Goal: Task Accomplishment & Management: Manage account settings

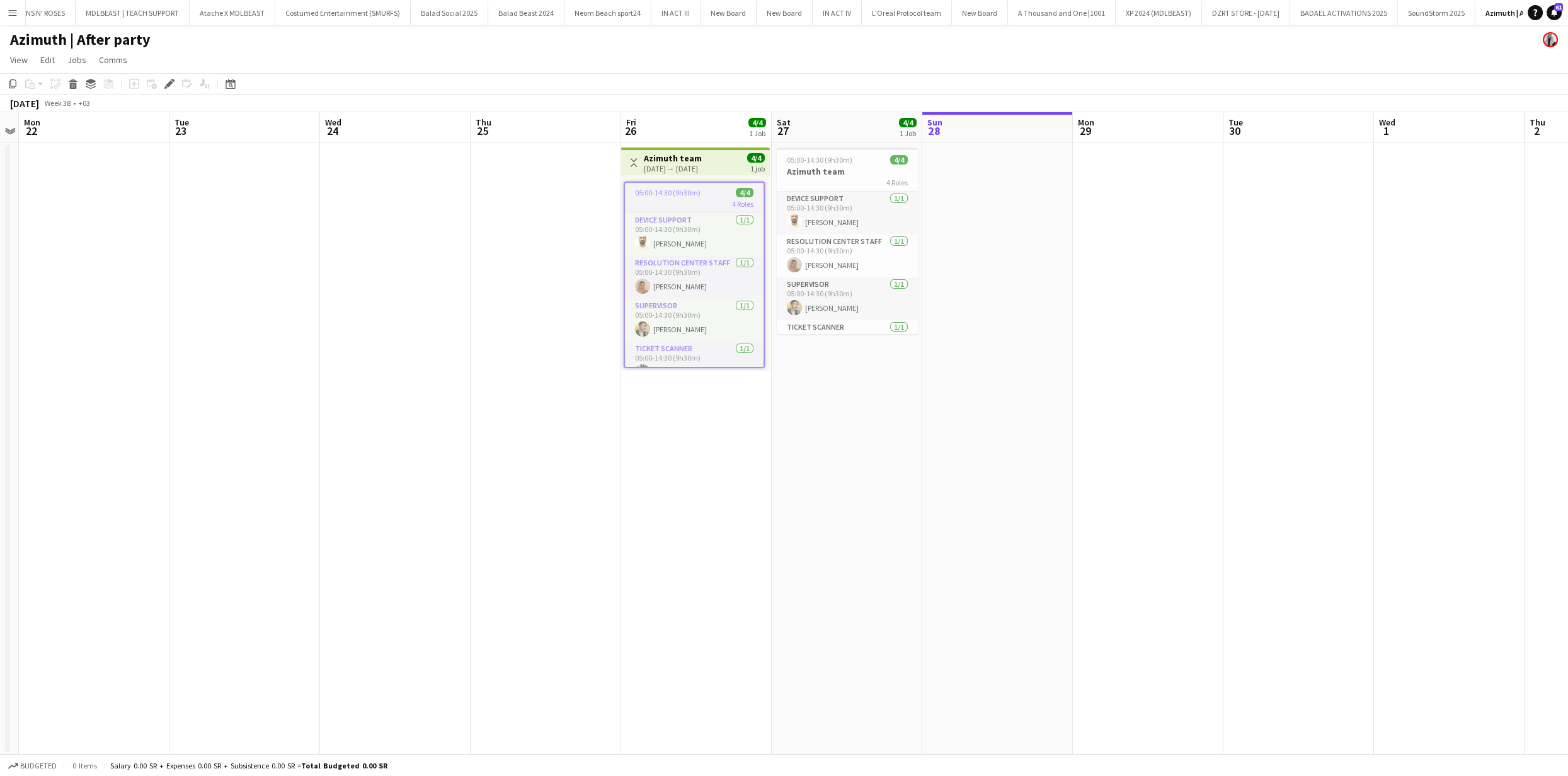
click at [22, 13] on button "Menu" at bounding box center [12, 12] width 25 height 25
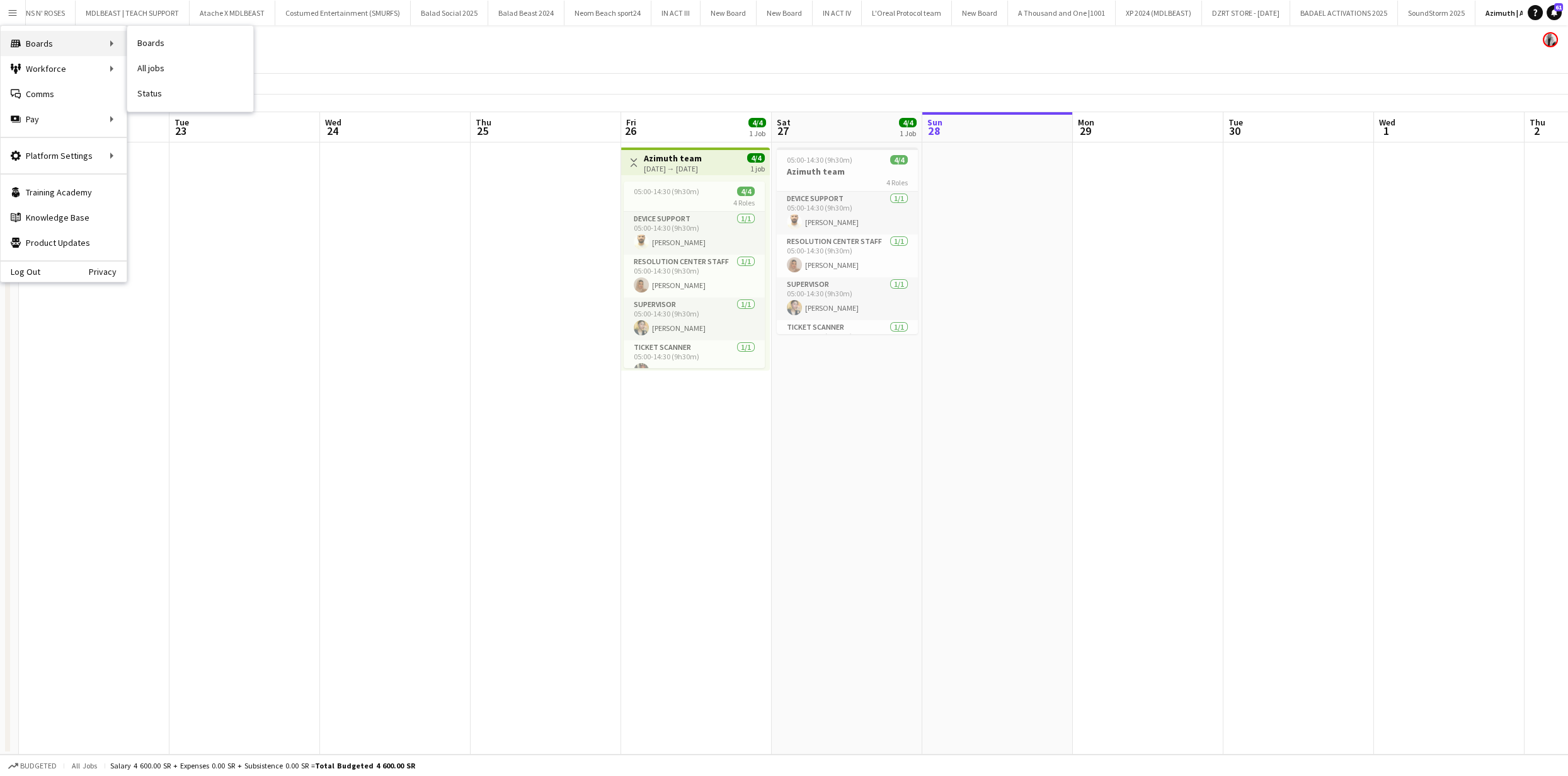
click at [59, 47] on div "Boards Boards" at bounding box center [64, 43] width 126 height 25
click at [173, 41] on link "Boards" at bounding box center [191, 43] width 126 height 25
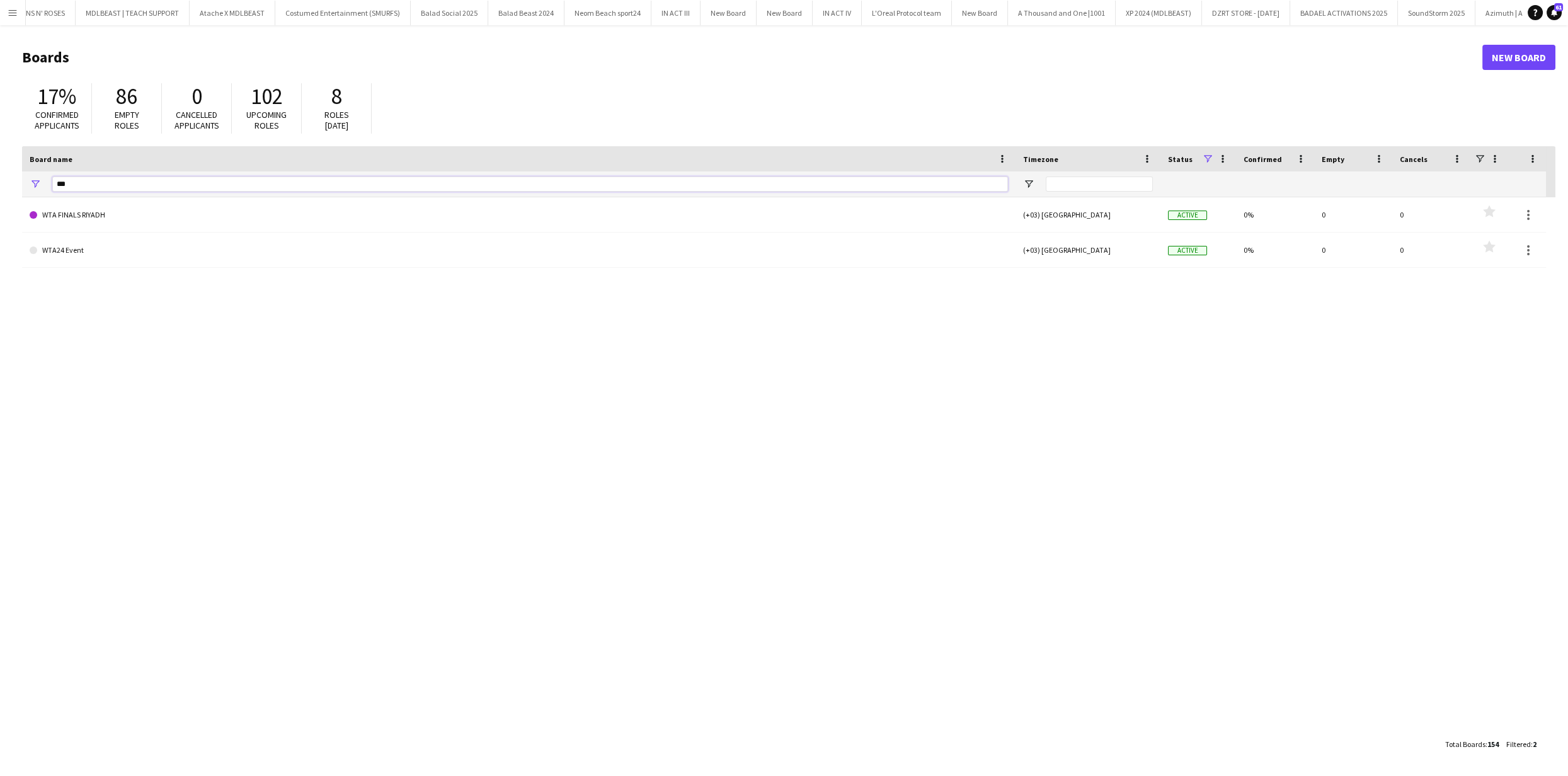
click at [151, 187] on input "***" at bounding box center [531, 183] width 956 height 15
type input "******"
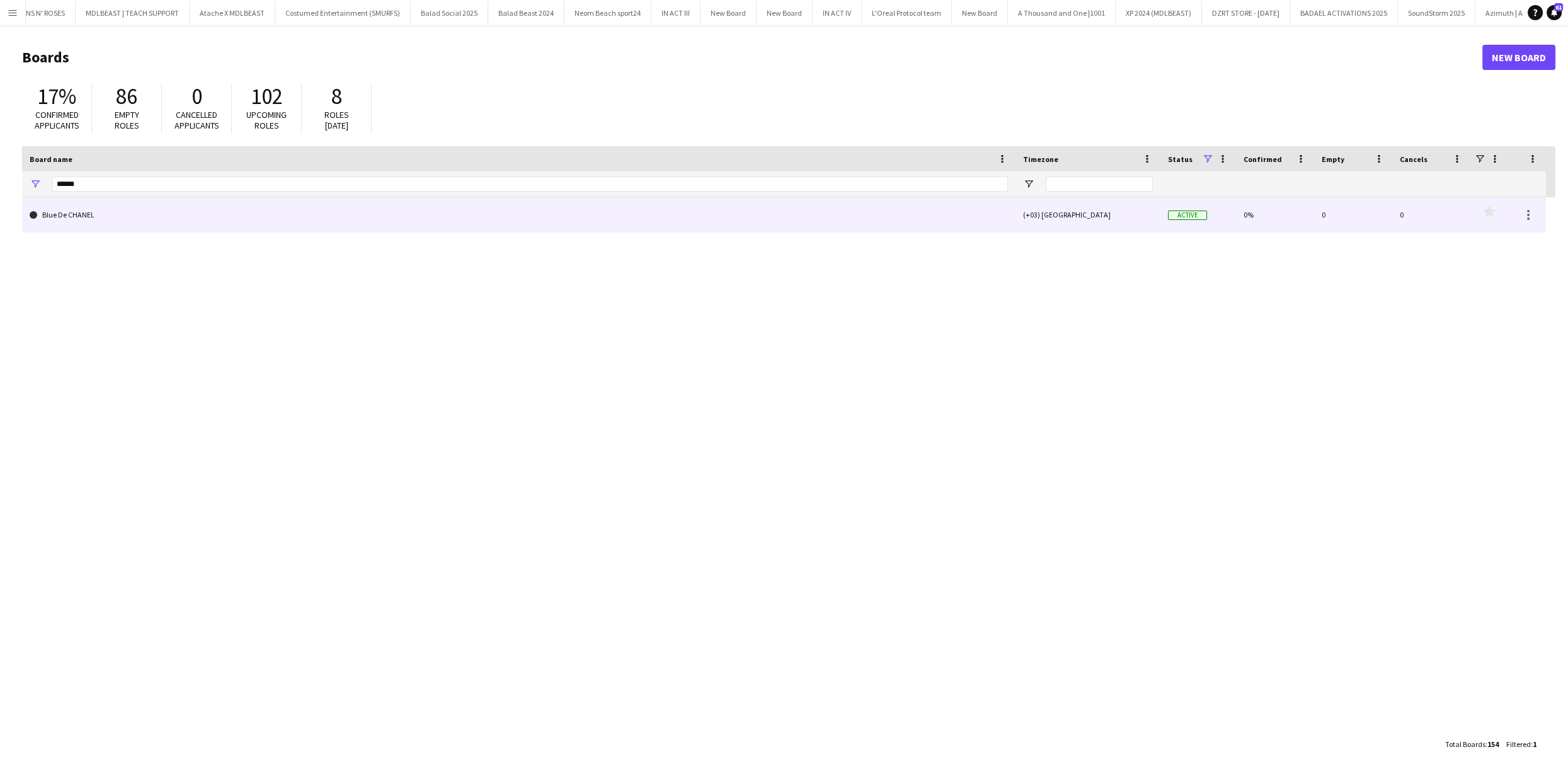
click at [96, 225] on link "Blue De CHANEL" at bounding box center [519, 215] width 978 height 36
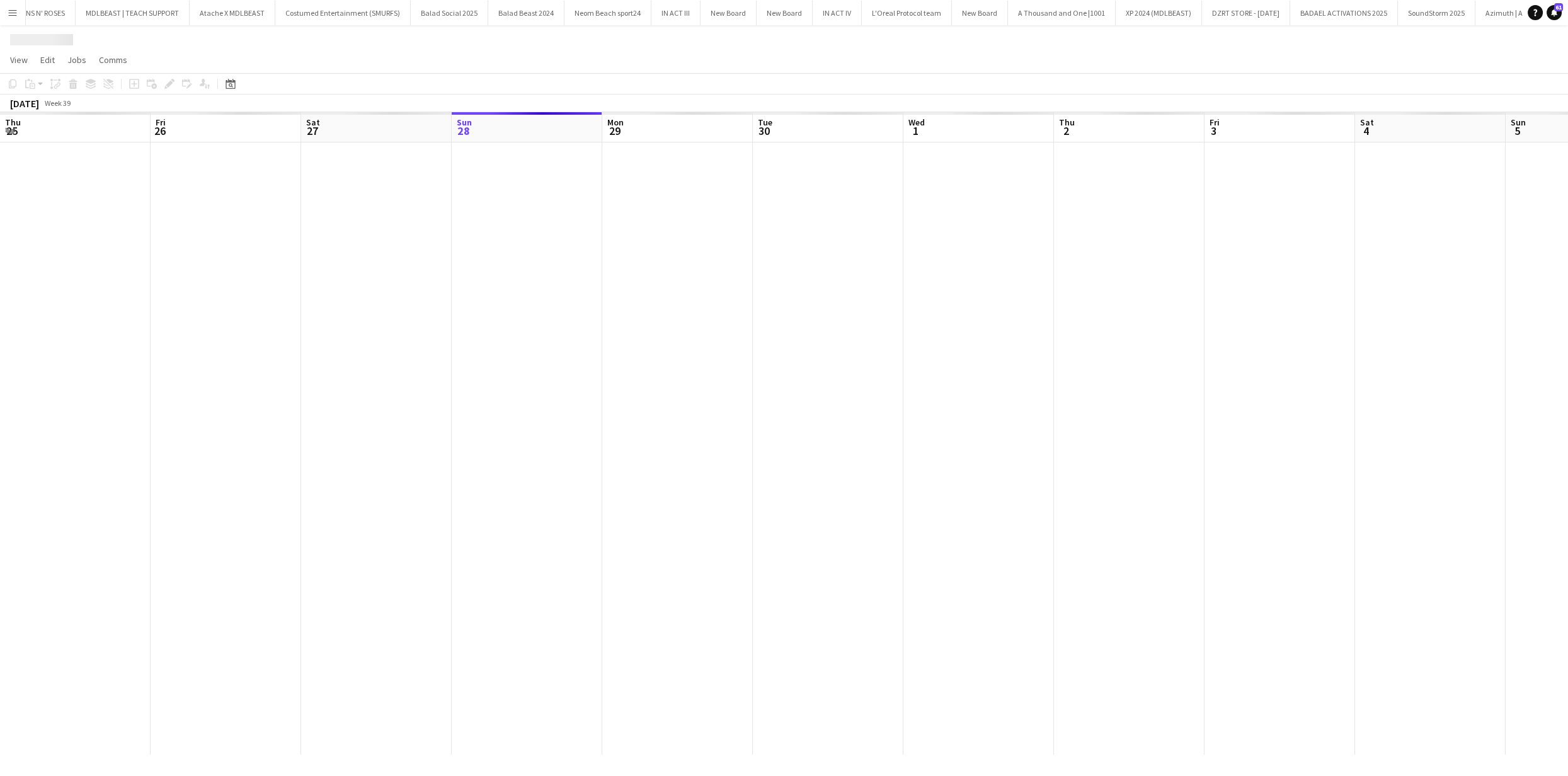
scroll to position [0, 300]
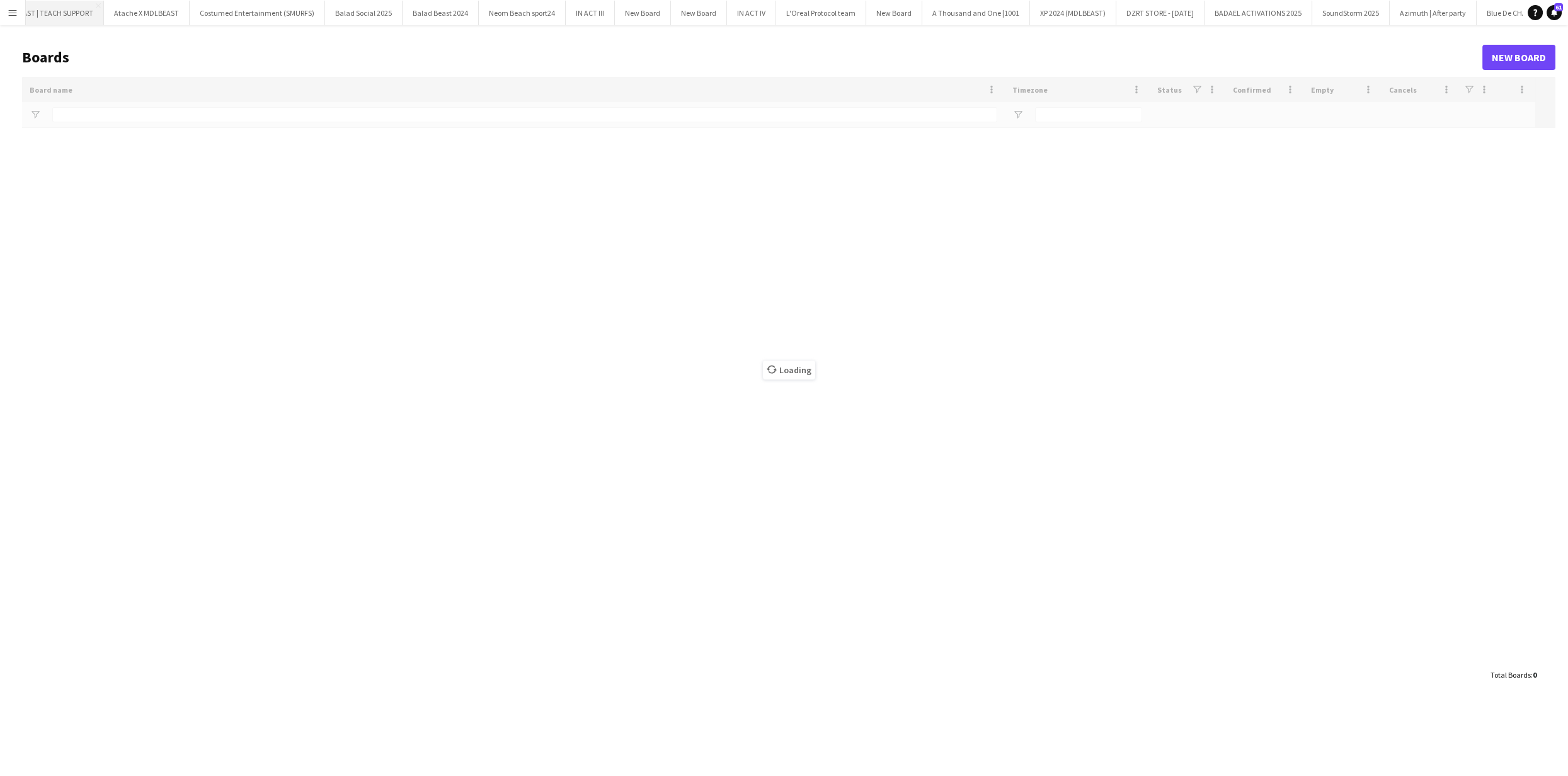
scroll to position [0, 1366]
type input "******"
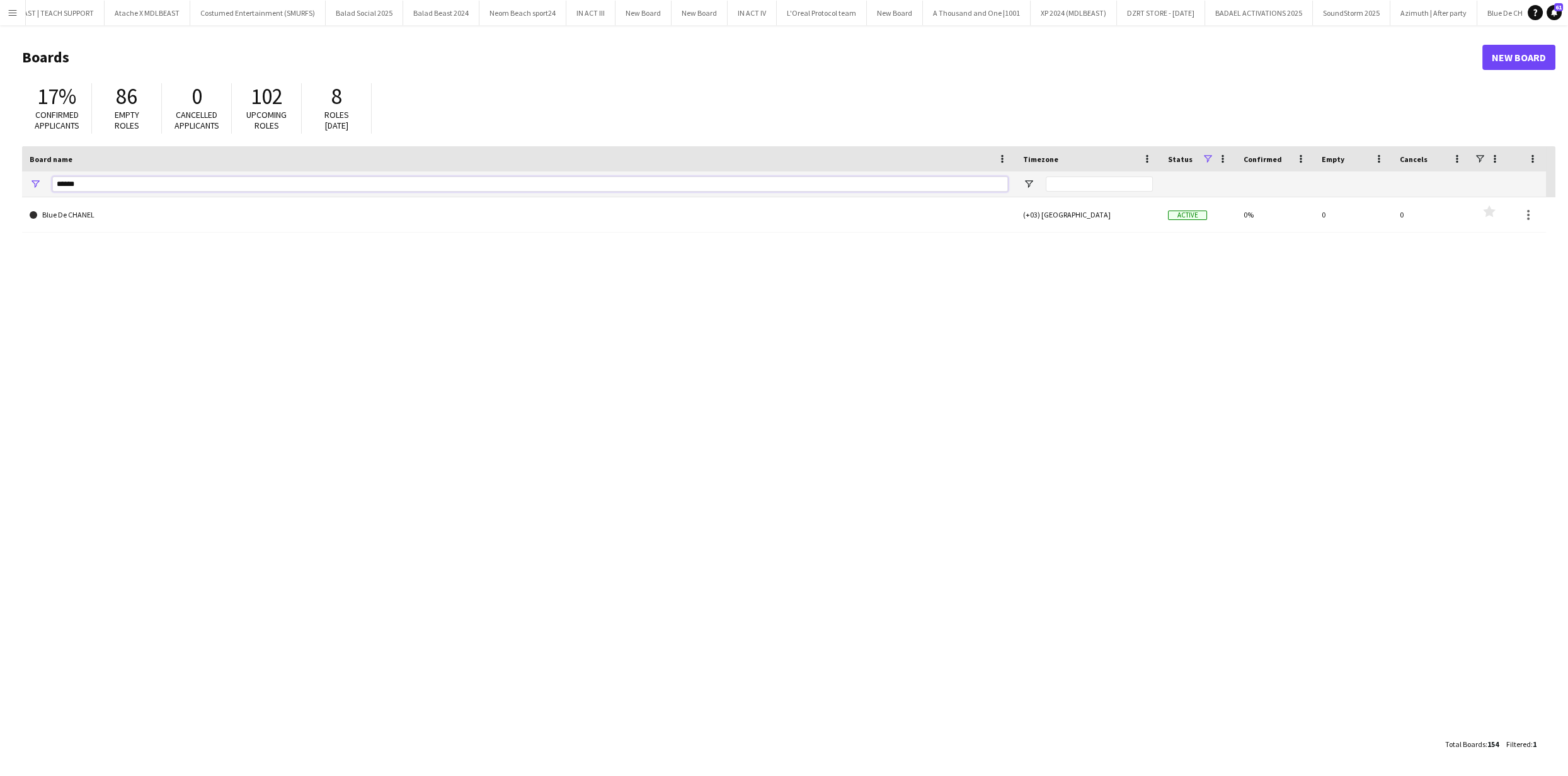
click at [109, 191] on input "******" at bounding box center [531, 183] width 956 height 15
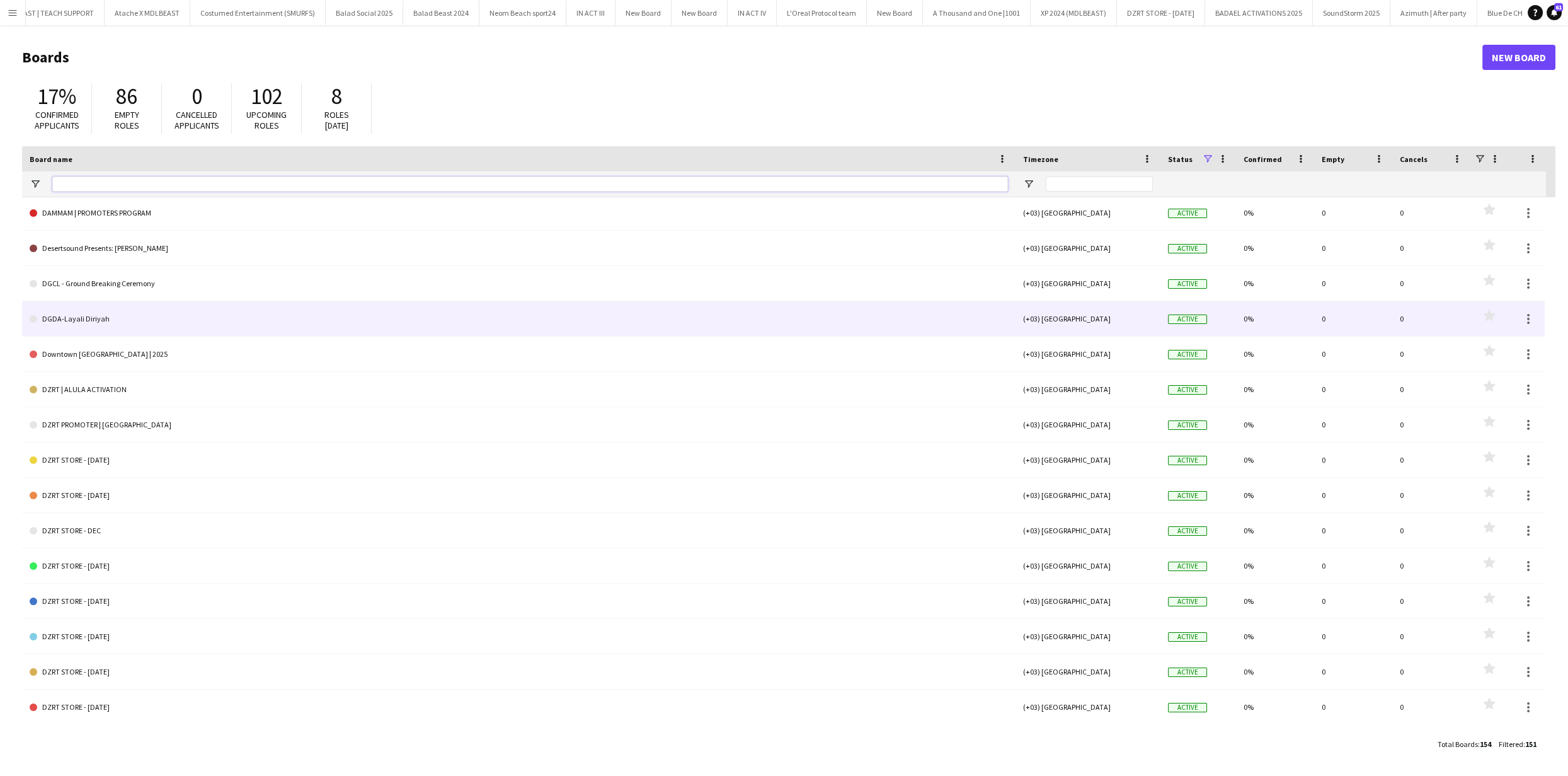
scroll to position [0, 0]
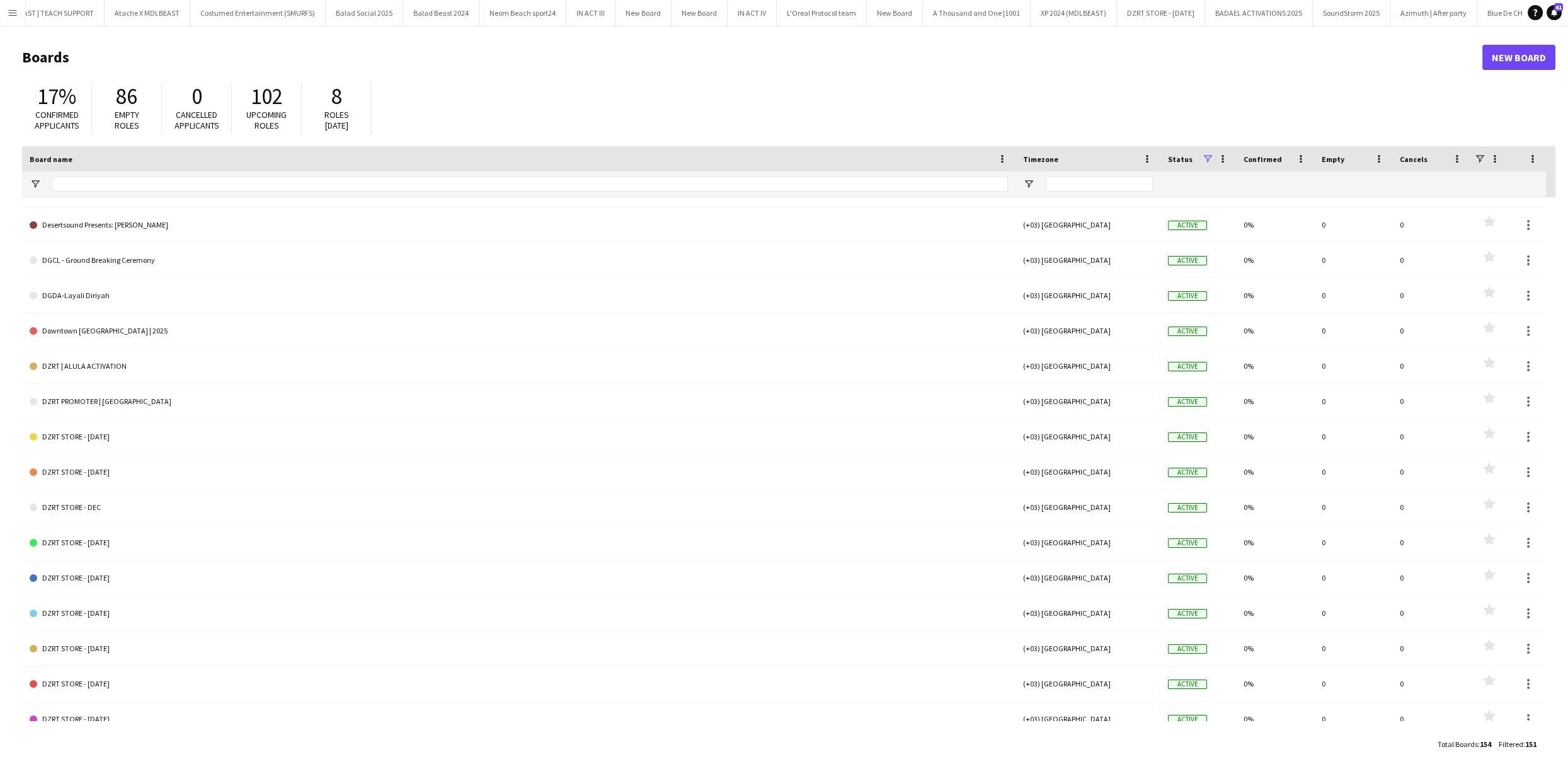
drag, startPoint x: 9, startPoint y: 10, endPoint x: 16, endPoint y: 12, distance: 7.3
click at [9, 10] on app-icon "Menu" at bounding box center [12, 12] width 10 height 10
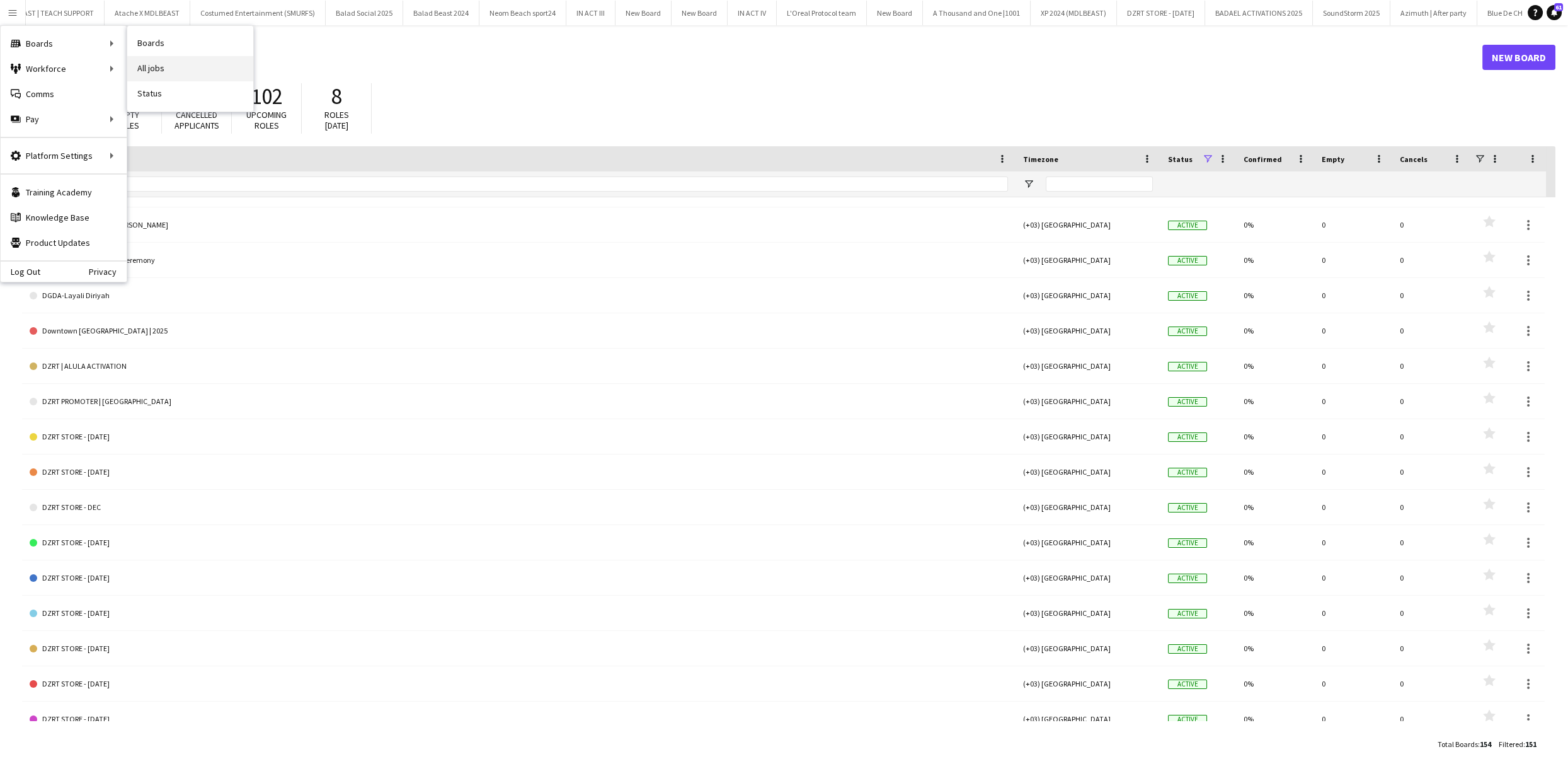
click at [196, 62] on link "All jobs" at bounding box center [191, 68] width 126 height 25
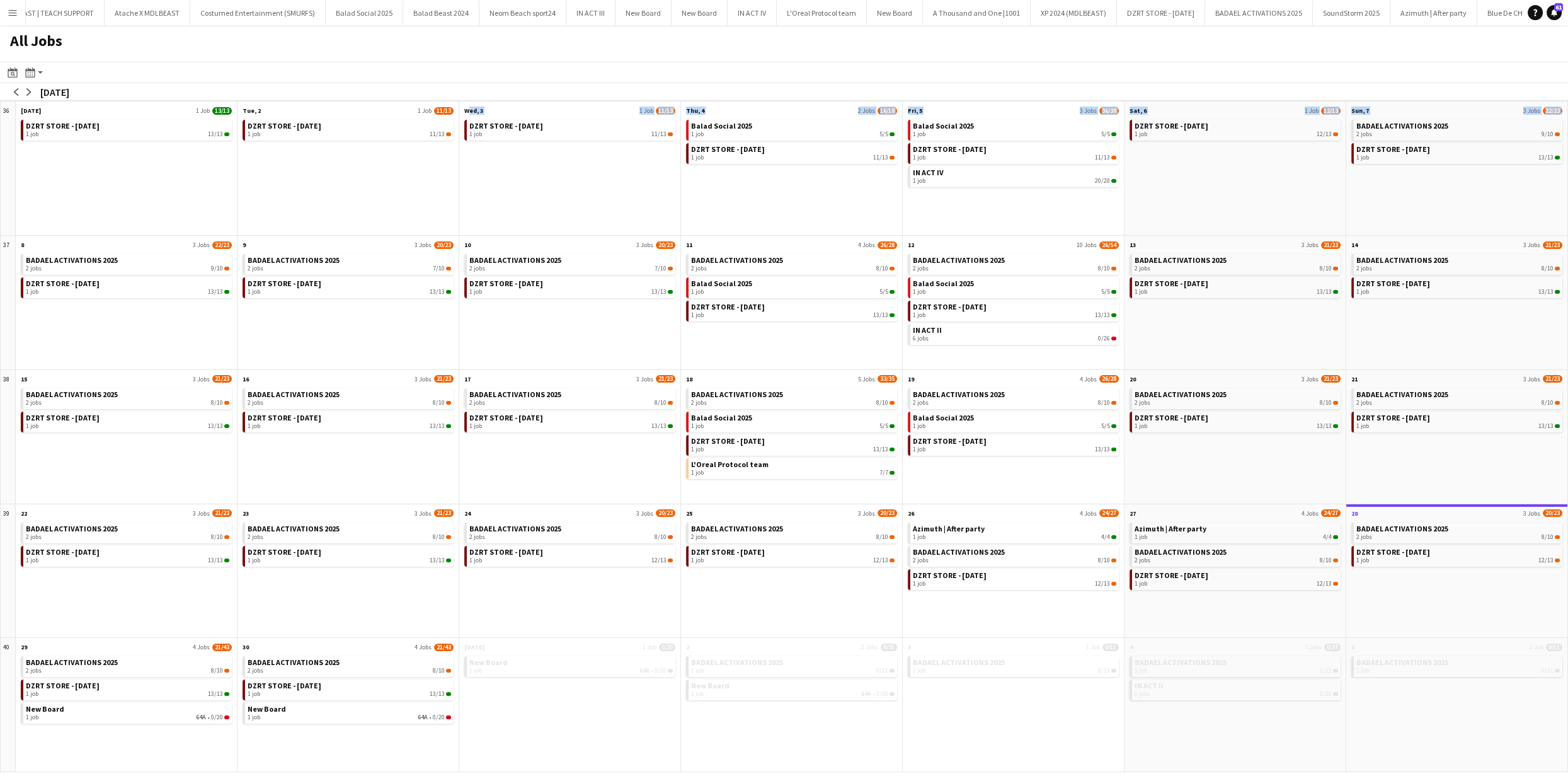
drag, startPoint x: 1412, startPoint y: 196, endPoint x: 457, endPoint y: 206, distance: 955.1
click at [457, 206] on div "36 Scroll down [DATE] 1 Job 13/13 DZRT STORE - [DATE] 1 job 13/13 Scroll down T…" at bounding box center [784, 436] width 1568 height 671
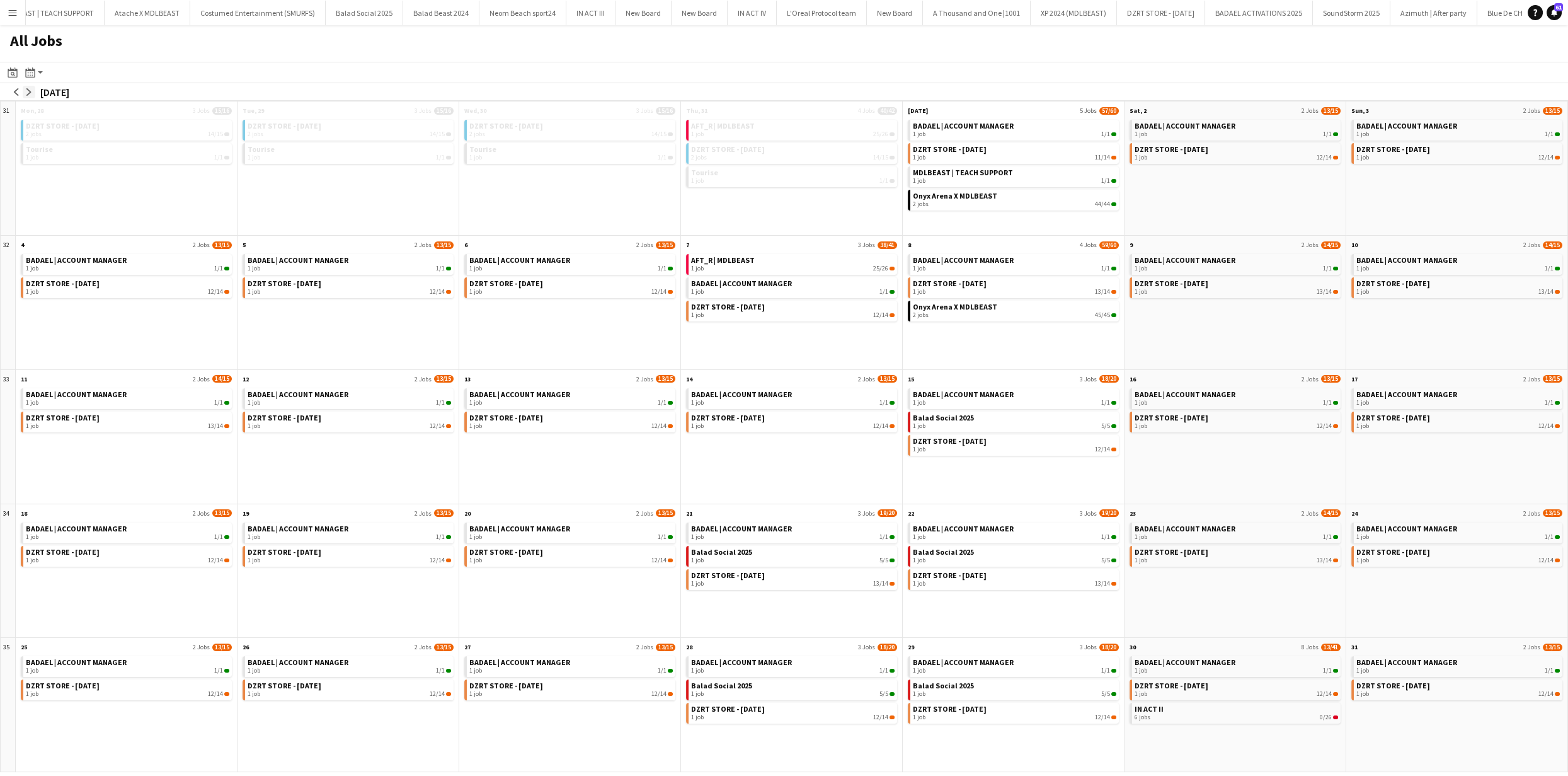
click at [26, 91] on app-icon "arrow-right" at bounding box center [29, 92] width 8 height 8
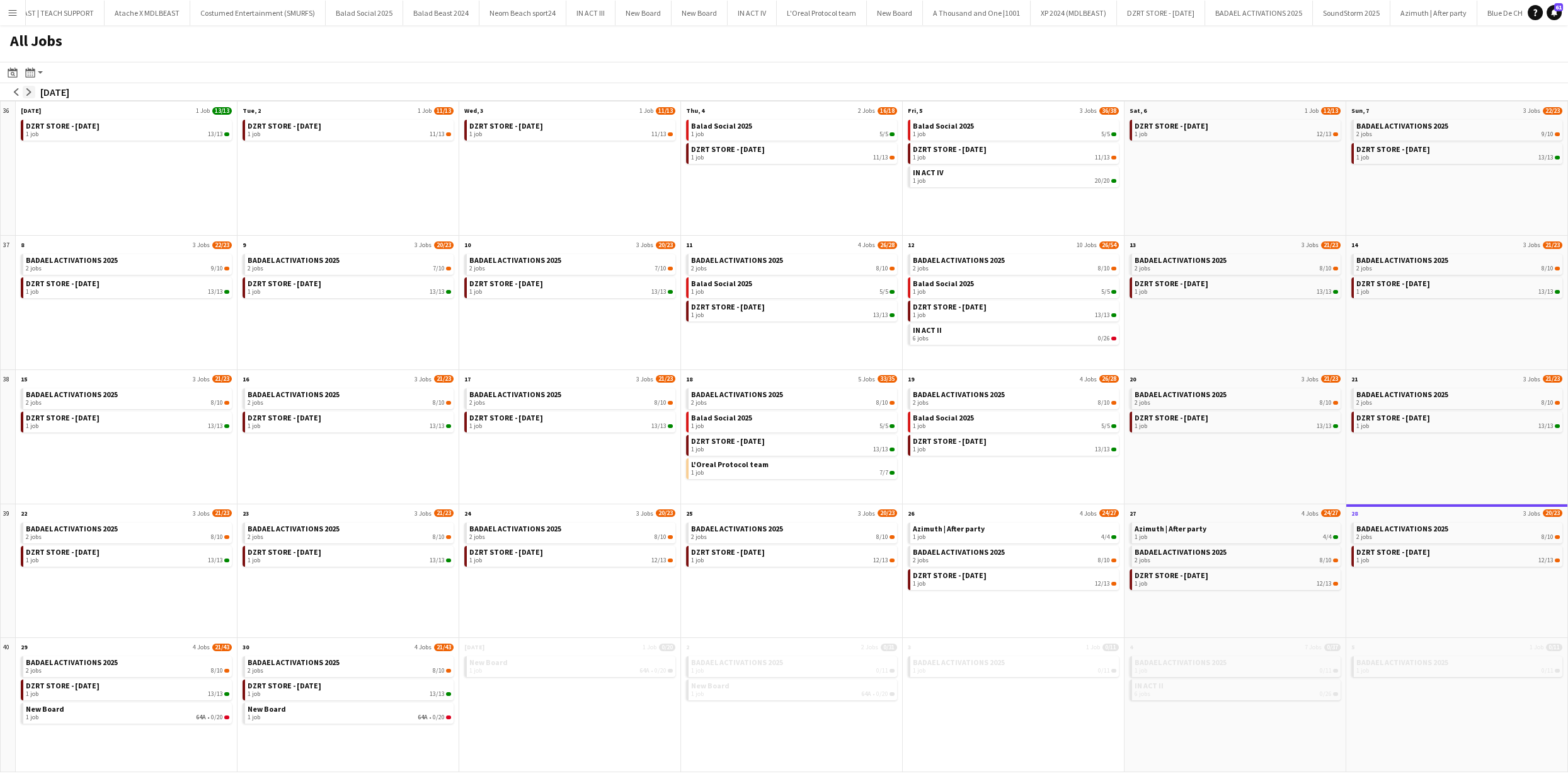
click at [26, 91] on app-icon "arrow-right" at bounding box center [29, 92] width 8 height 8
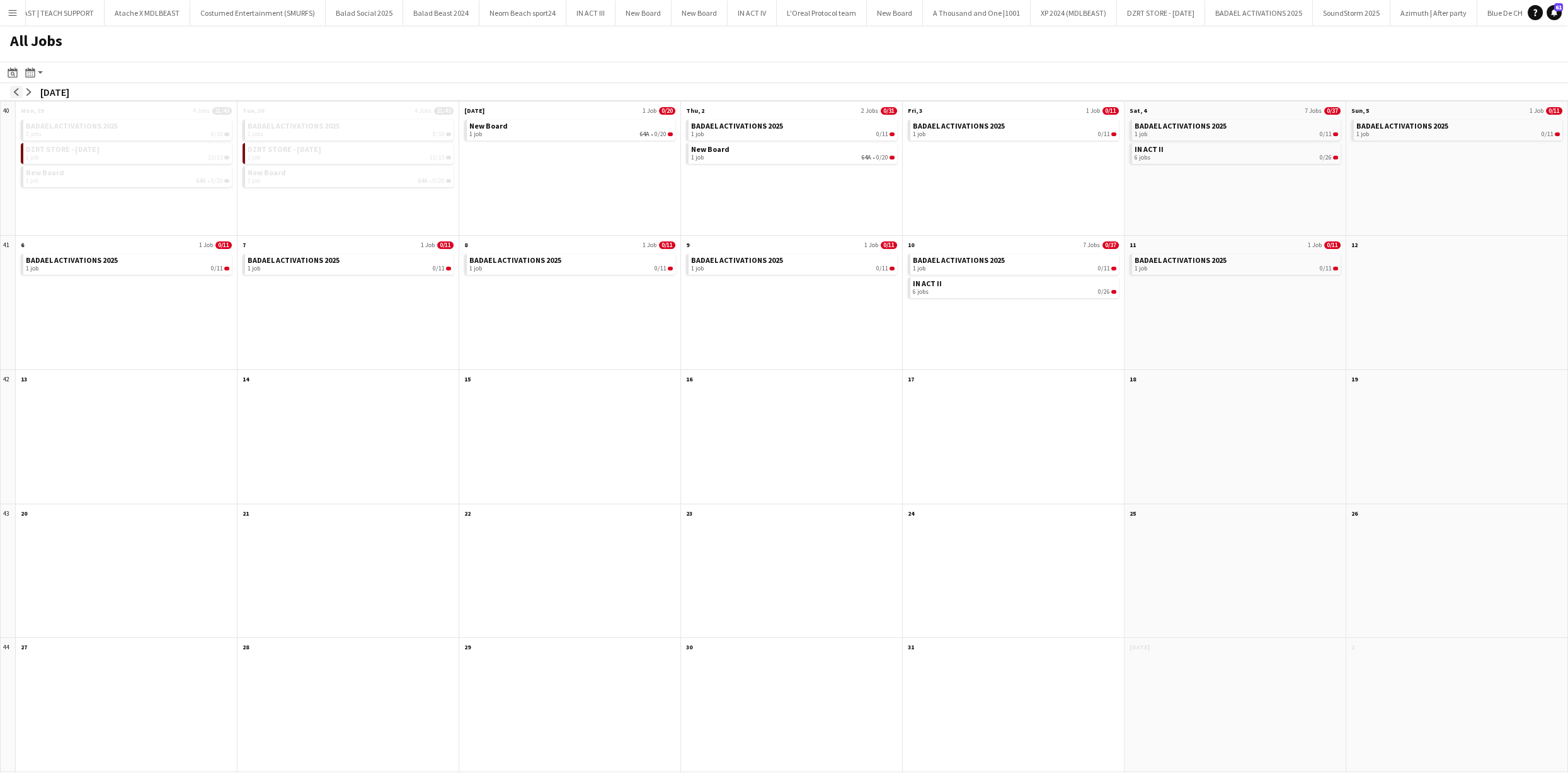
click at [18, 88] on app-icon "arrow-left" at bounding box center [16, 92] width 8 height 8
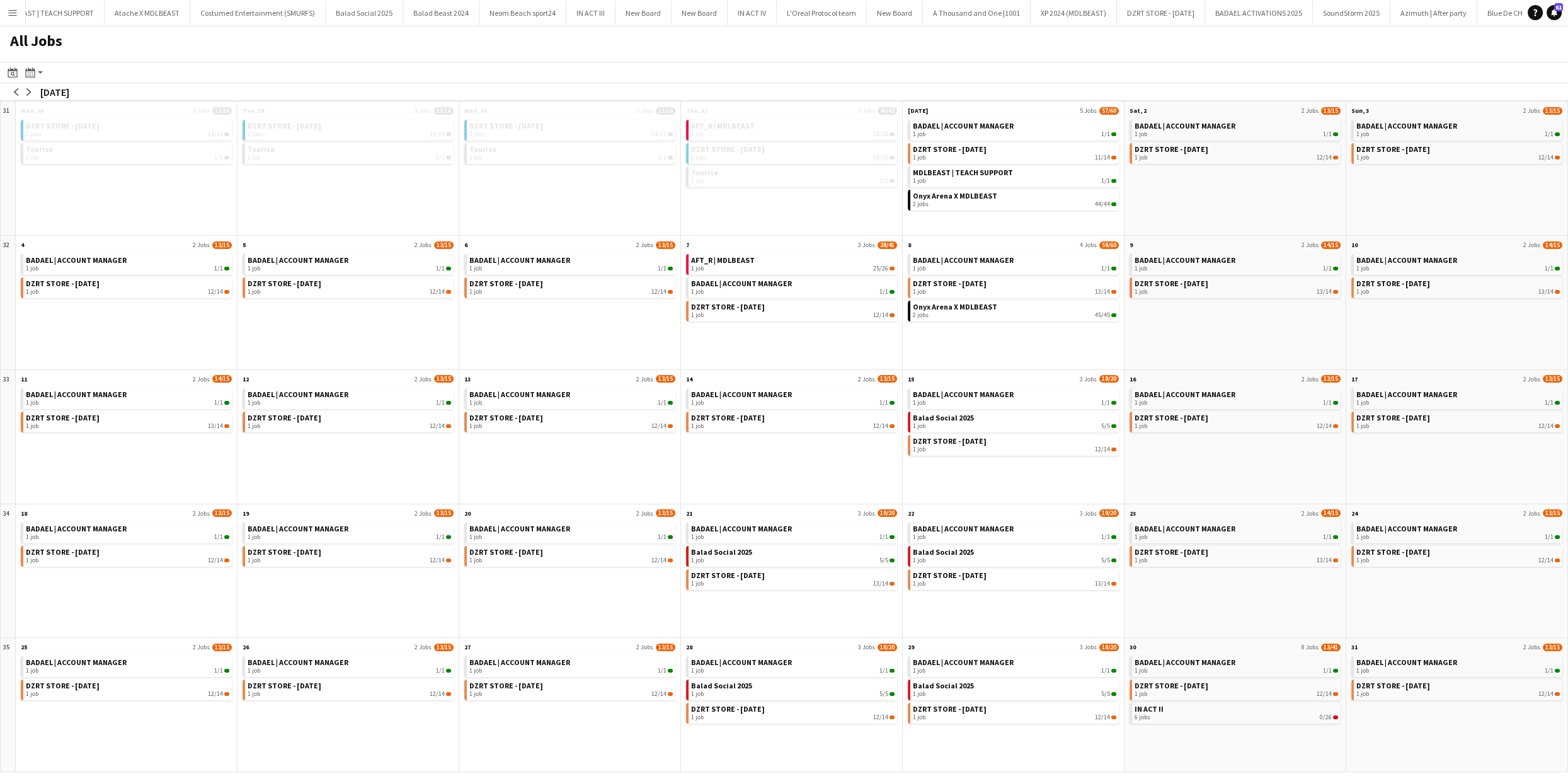
click at [356, 708] on div "BADAEL | ACCOUNT MANAGER 1 job 1/1 DZRT STORE - [DATE] 1 job 12/14" at bounding box center [348, 712] width 221 height 118
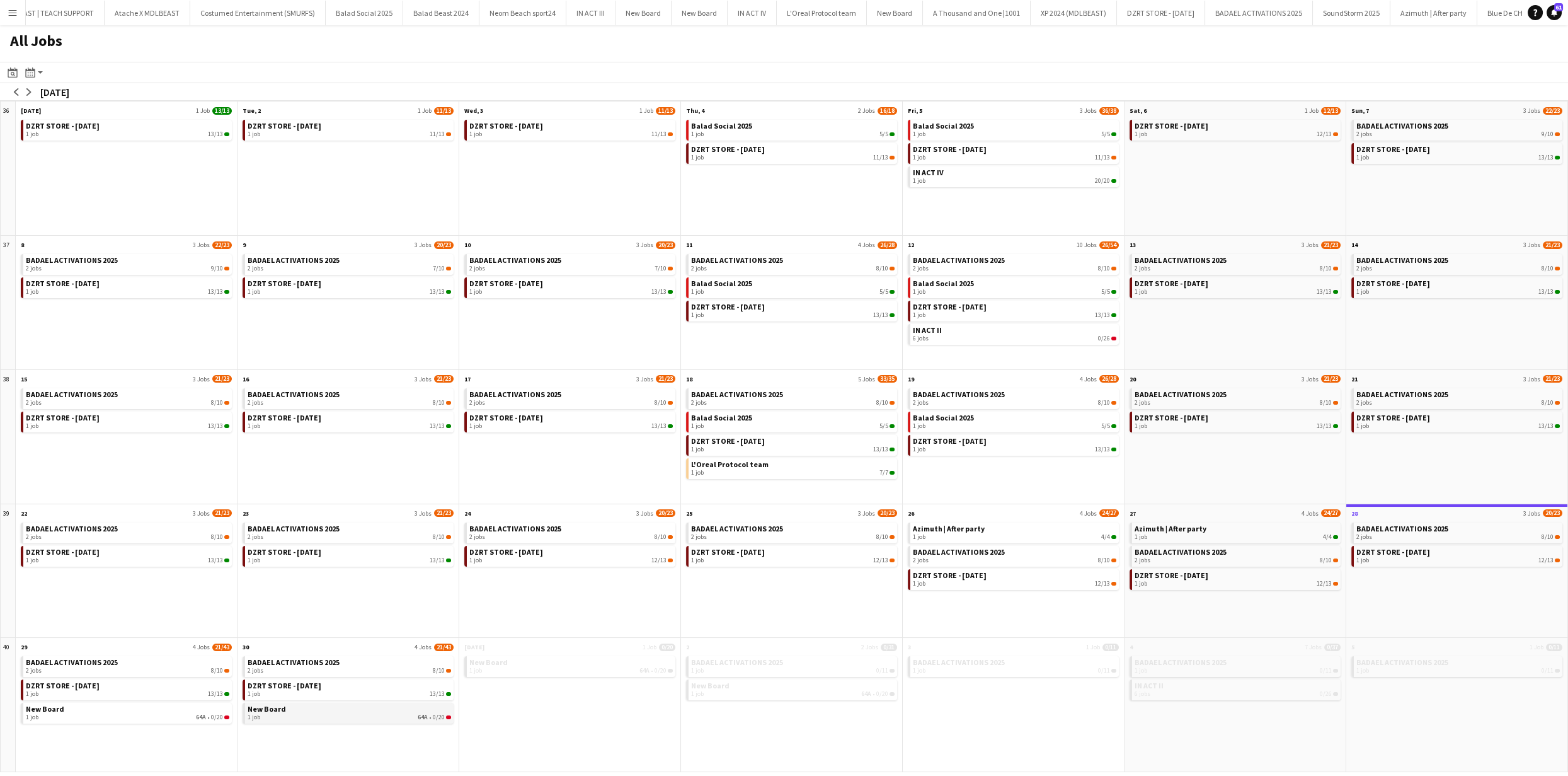
click at [312, 715] on div "1 job 64A • 0/20" at bounding box center [350, 717] width 204 height 8
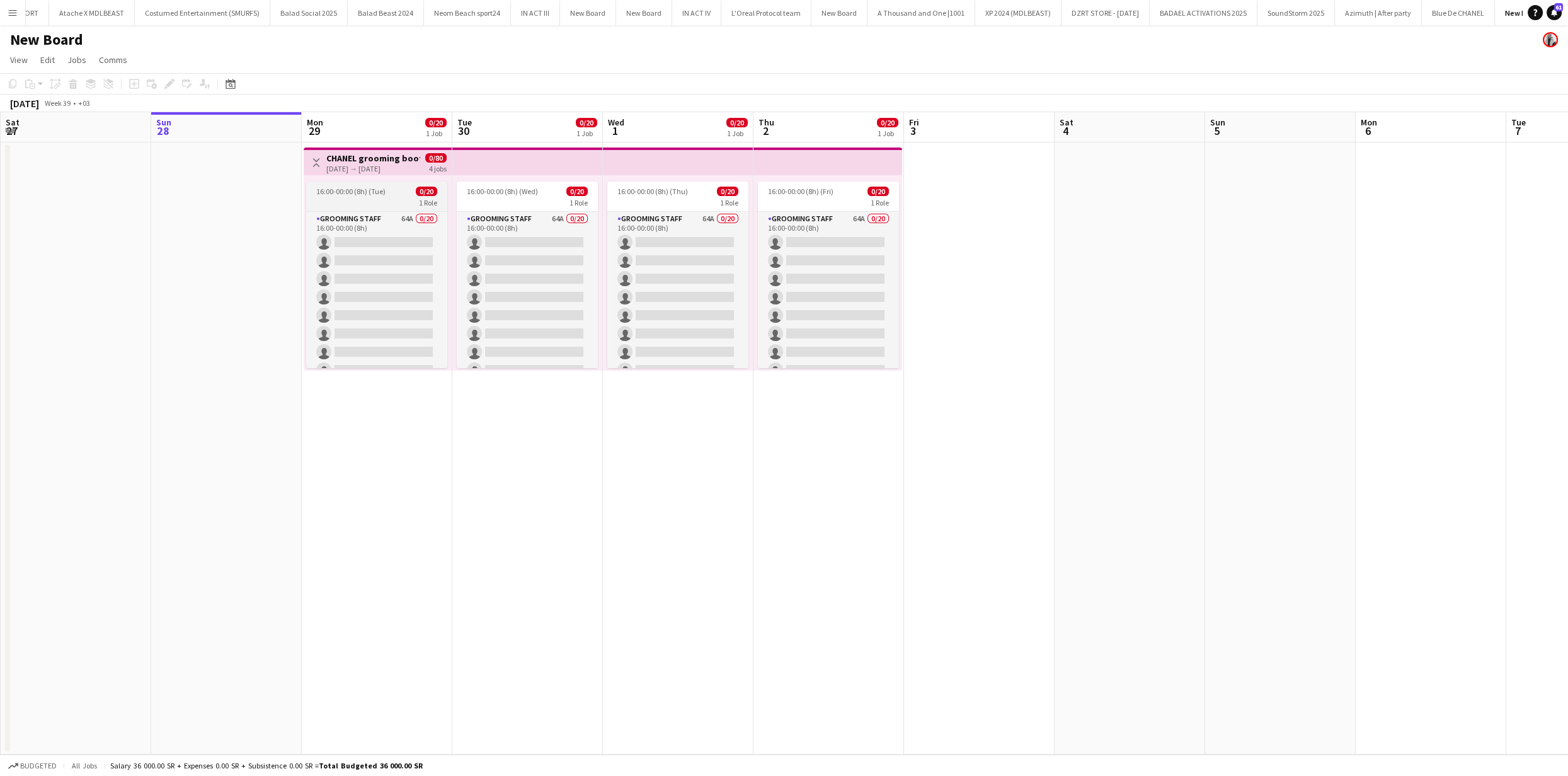
click at [375, 197] on app-job-card "16:00-00:00 (8h) (Tue) 0/20 1 Role Grooming staff 64A 0/20 16:00-00:00 (8h) sin…" at bounding box center [377, 275] width 141 height 187
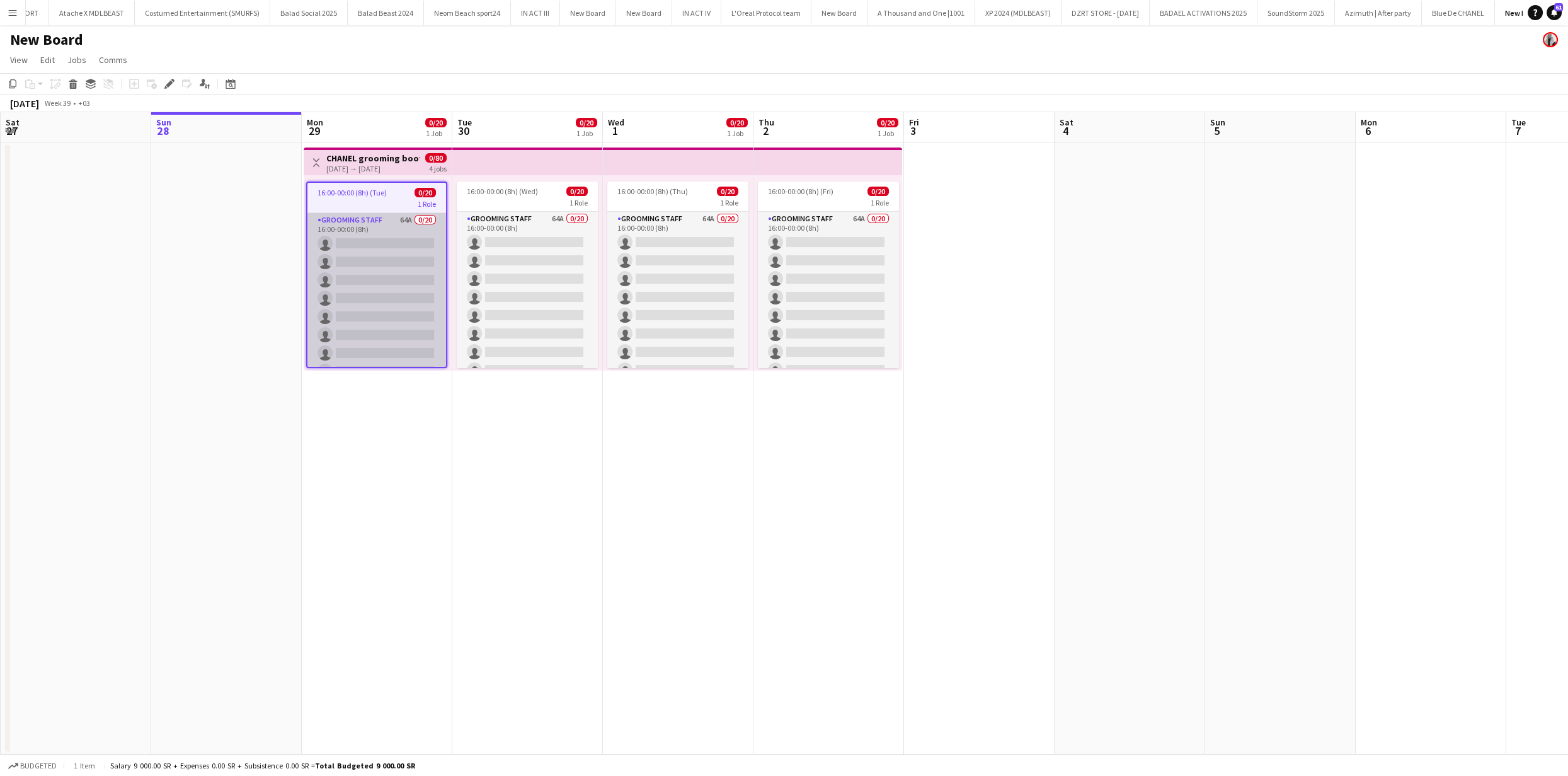
click at [377, 253] on app-card-role "Grooming staff 64A 0/20 16:00-00:00 (8h) single-neutral-actions single-neutral-…" at bounding box center [377, 408] width 139 height 390
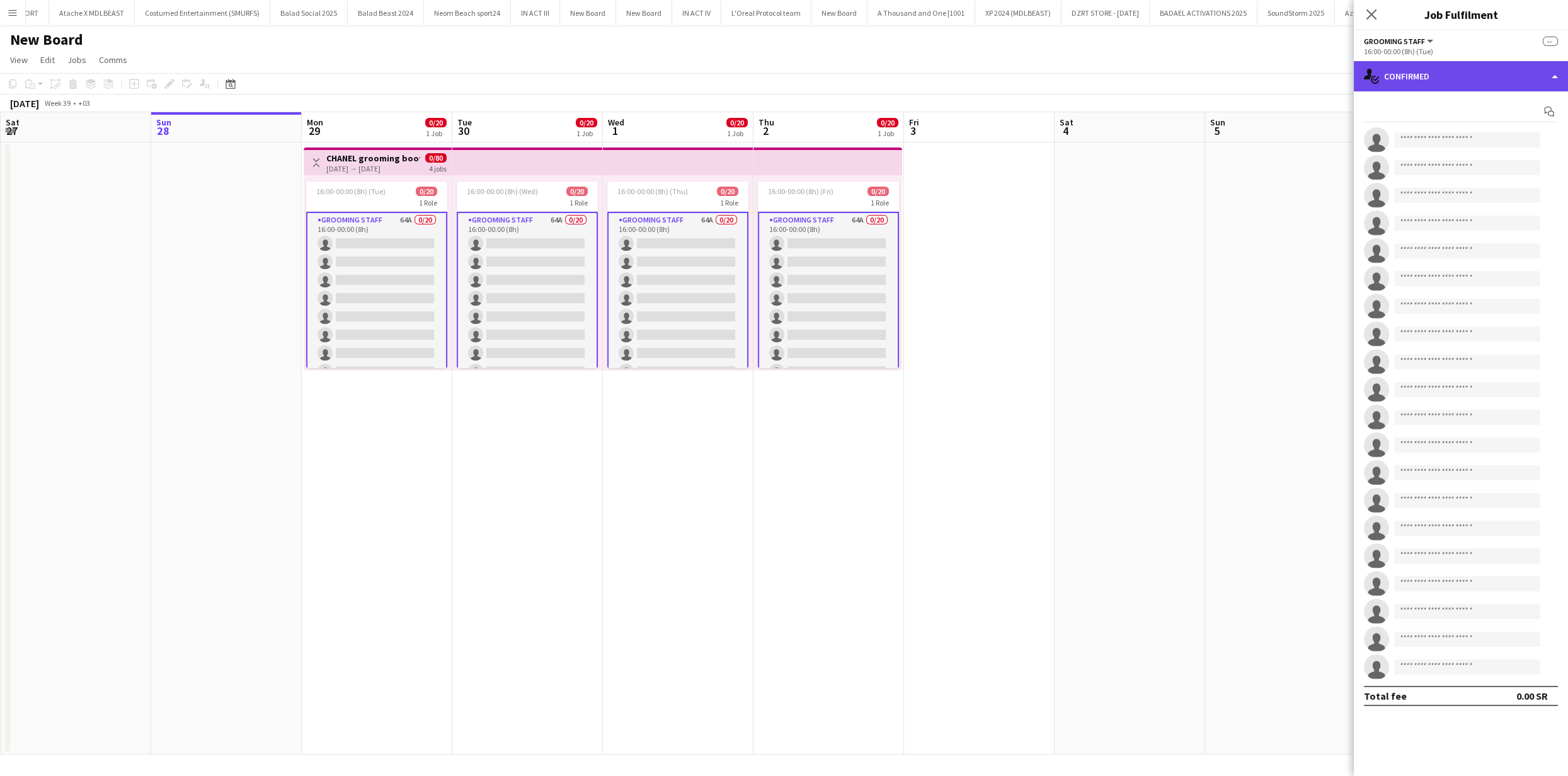
click at [1477, 80] on div "single-neutral-actions-check-2 Confirmed" at bounding box center [1461, 76] width 214 height 30
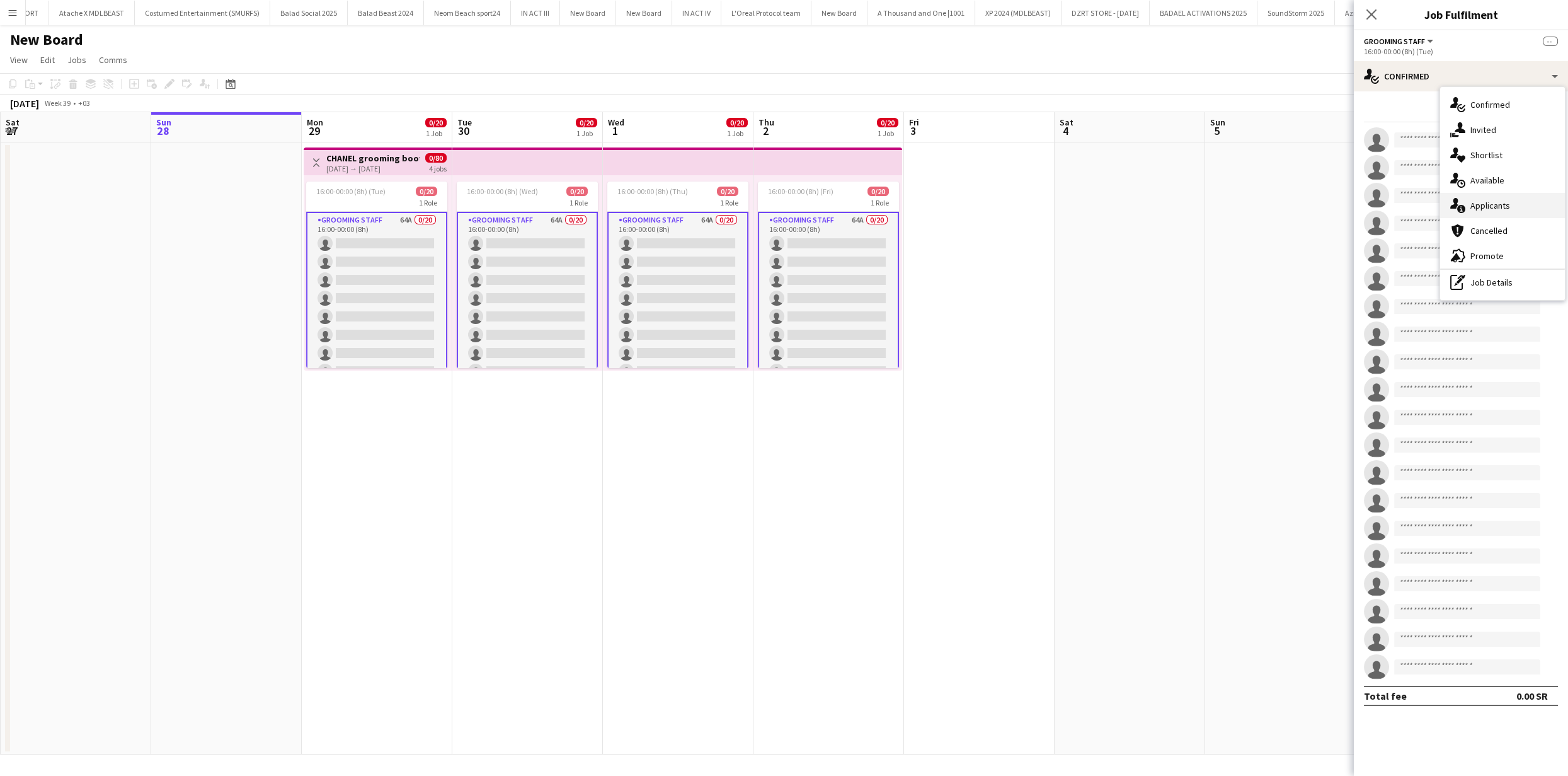
click at [1492, 206] on span "Applicants" at bounding box center [1490, 205] width 39 height 11
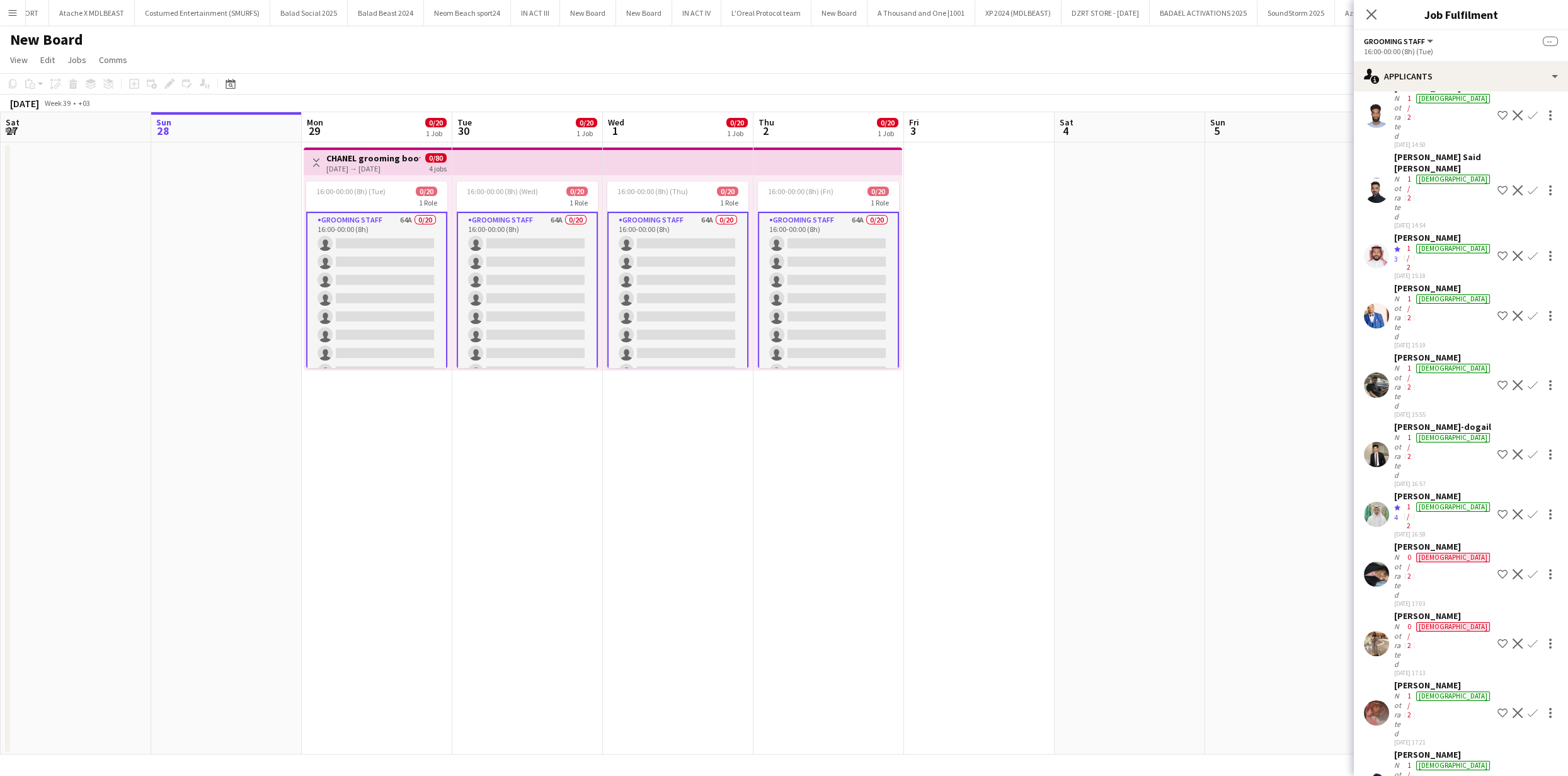
scroll to position [295, 0]
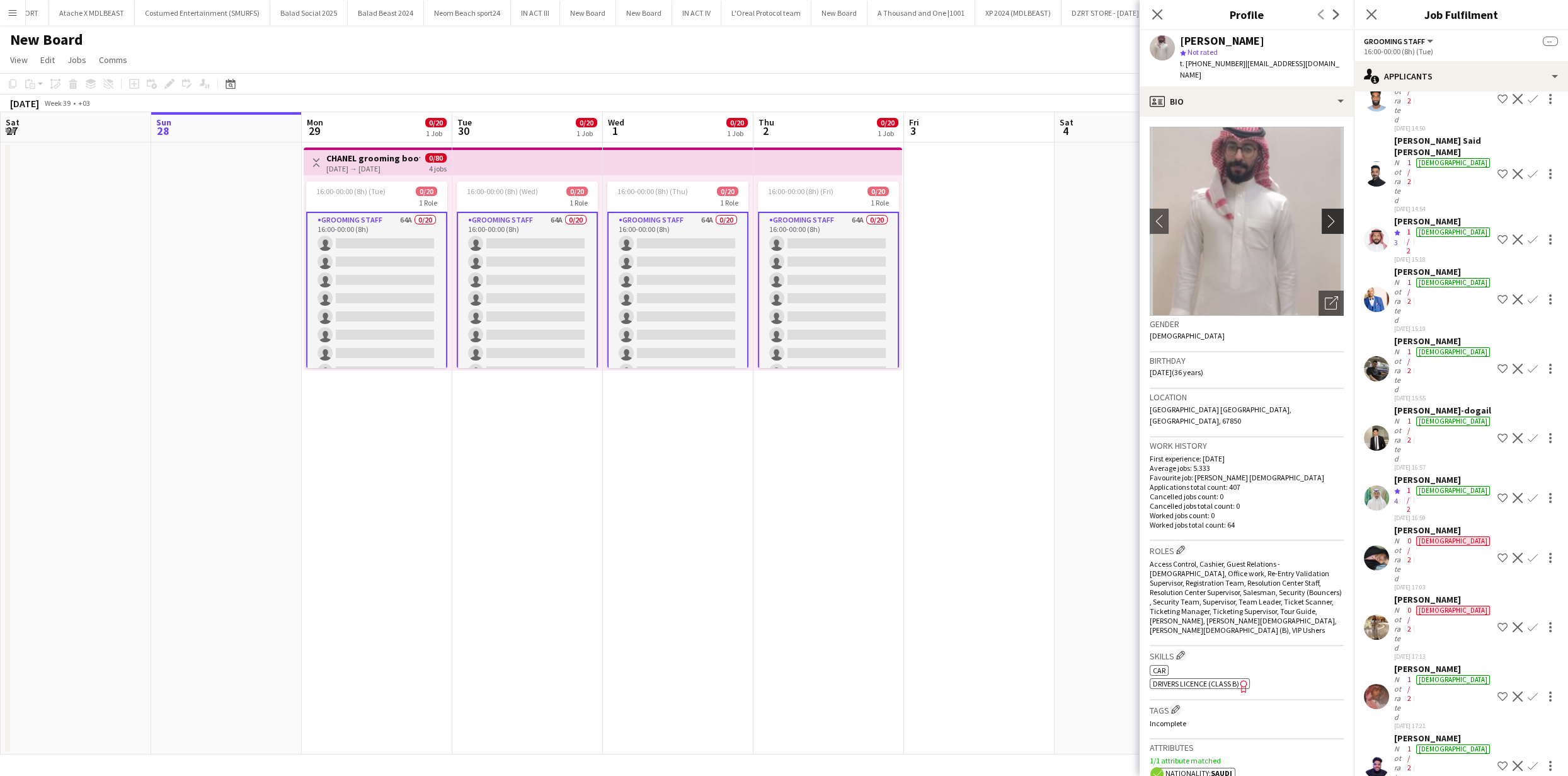
click at [1322, 208] on button "chevron-right" at bounding box center [1335, 221] width 25 height 25
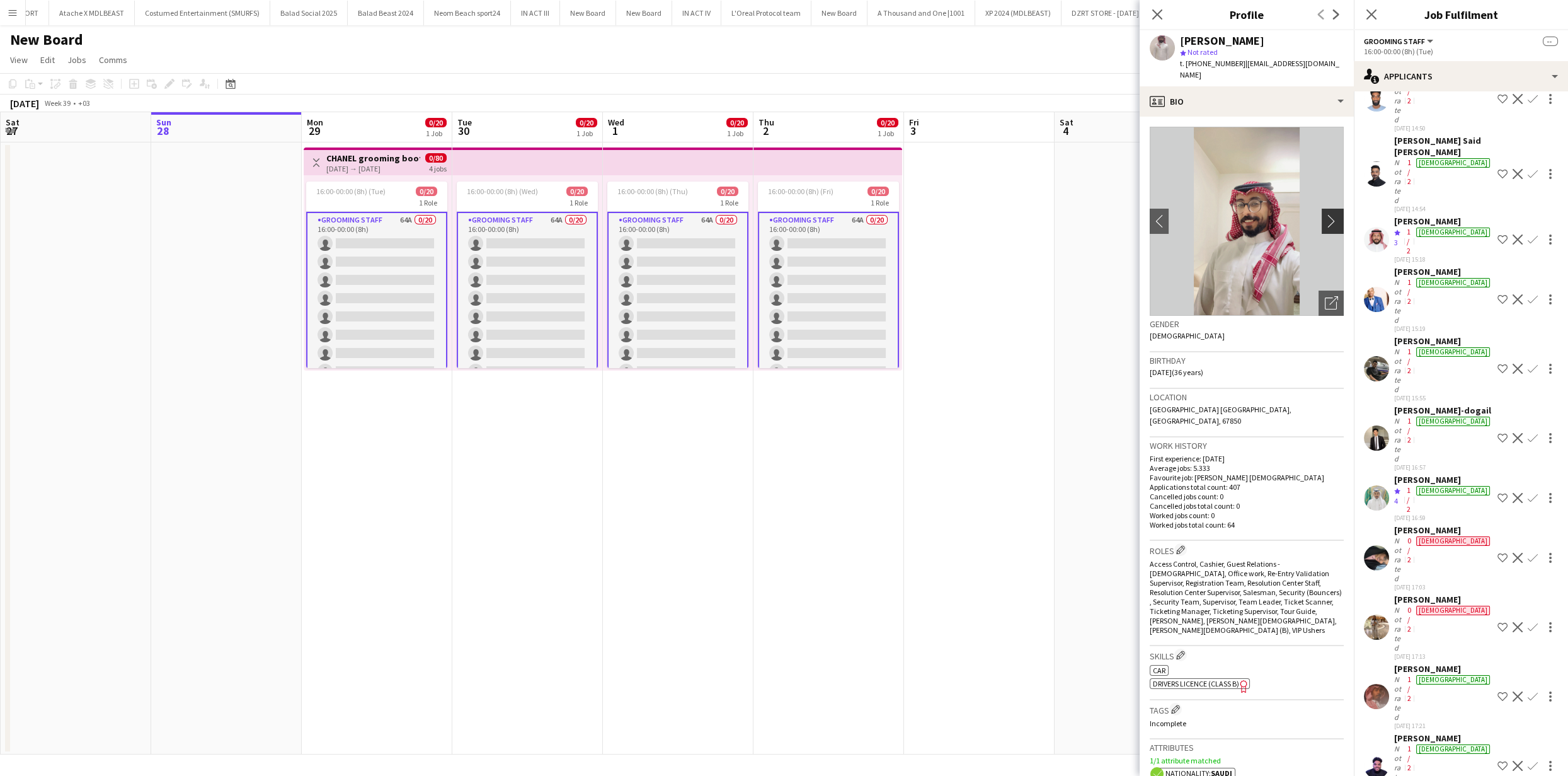
click at [1325, 214] on app-icon "chevron-right" at bounding box center [1335, 221] width 20 height 13
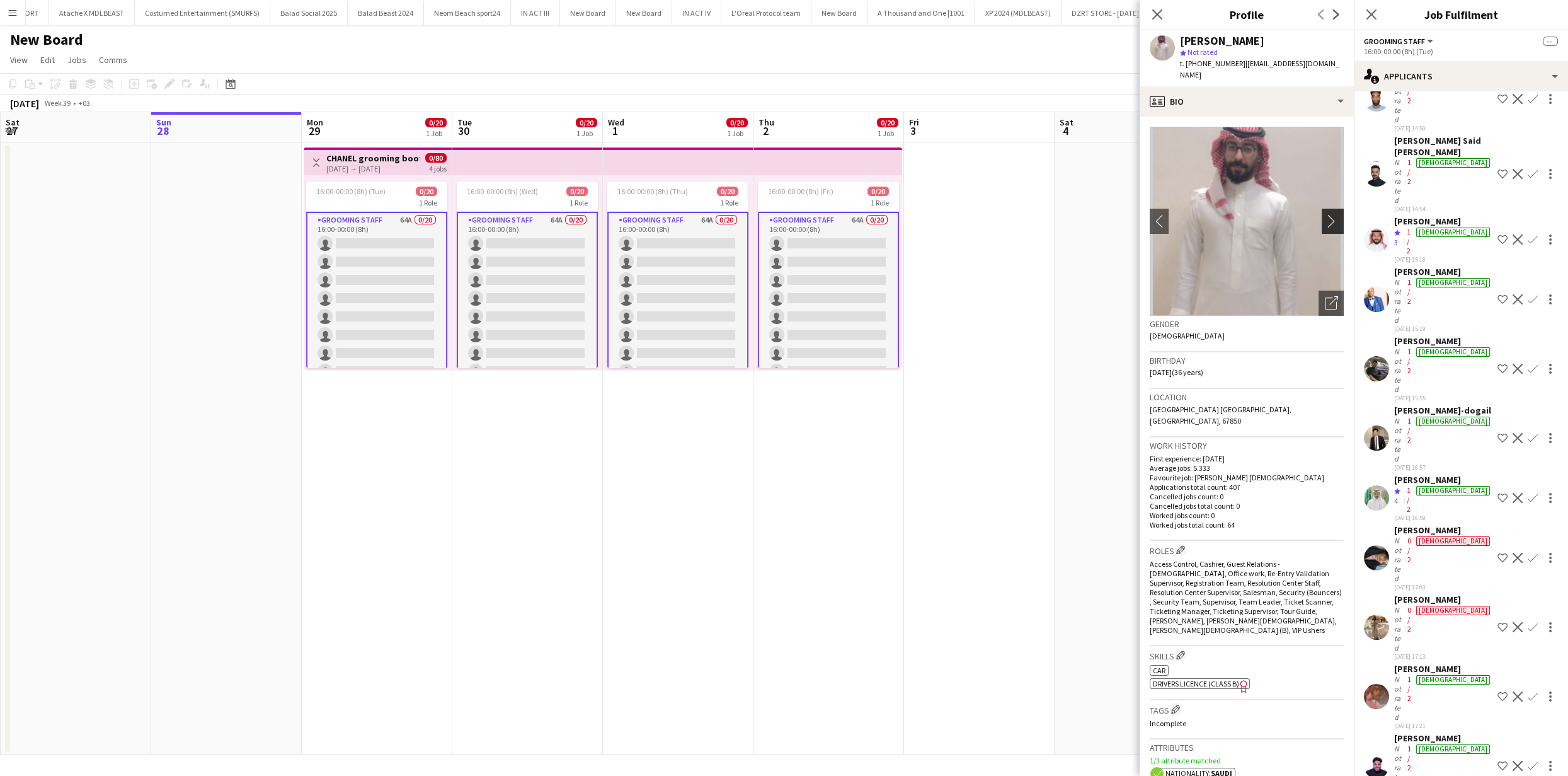
click at [1325, 214] on app-icon "chevron-right" at bounding box center [1335, 221] width 20 height 13
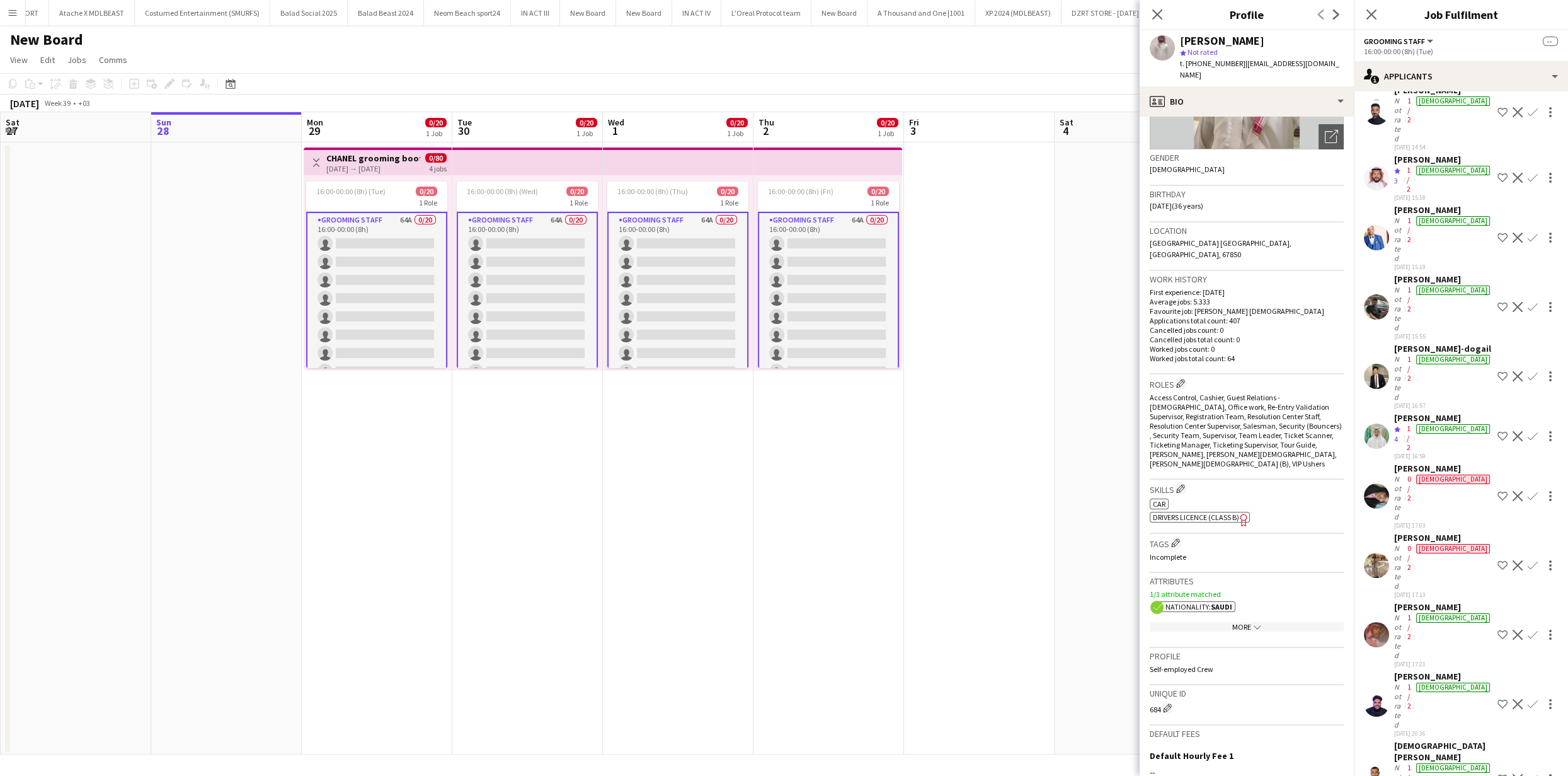
scroll to position [259, 0]
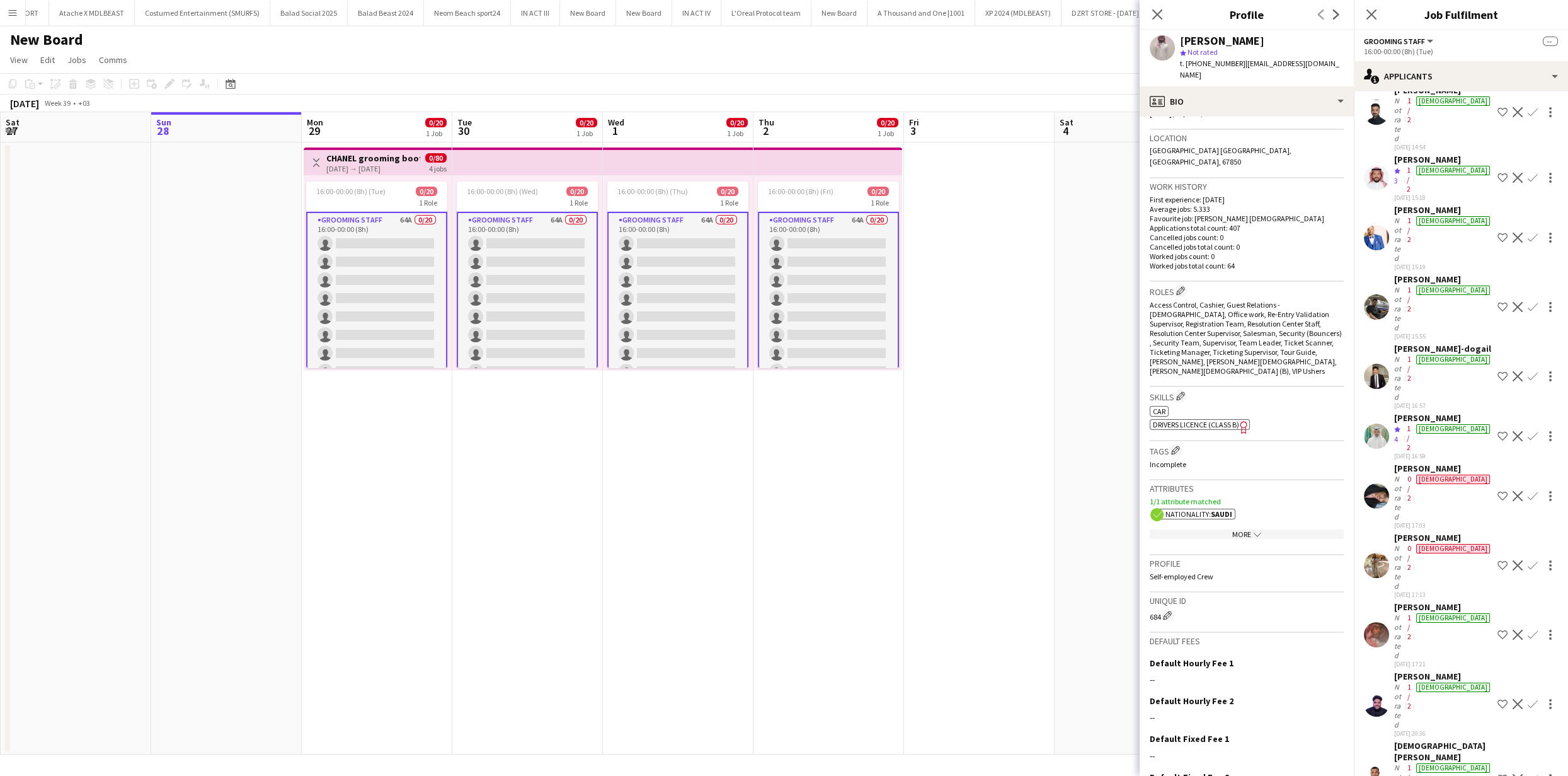
click at [1254, 531] on icon "chevron-down" at bounding box center [1258, 535] width 8 height 8
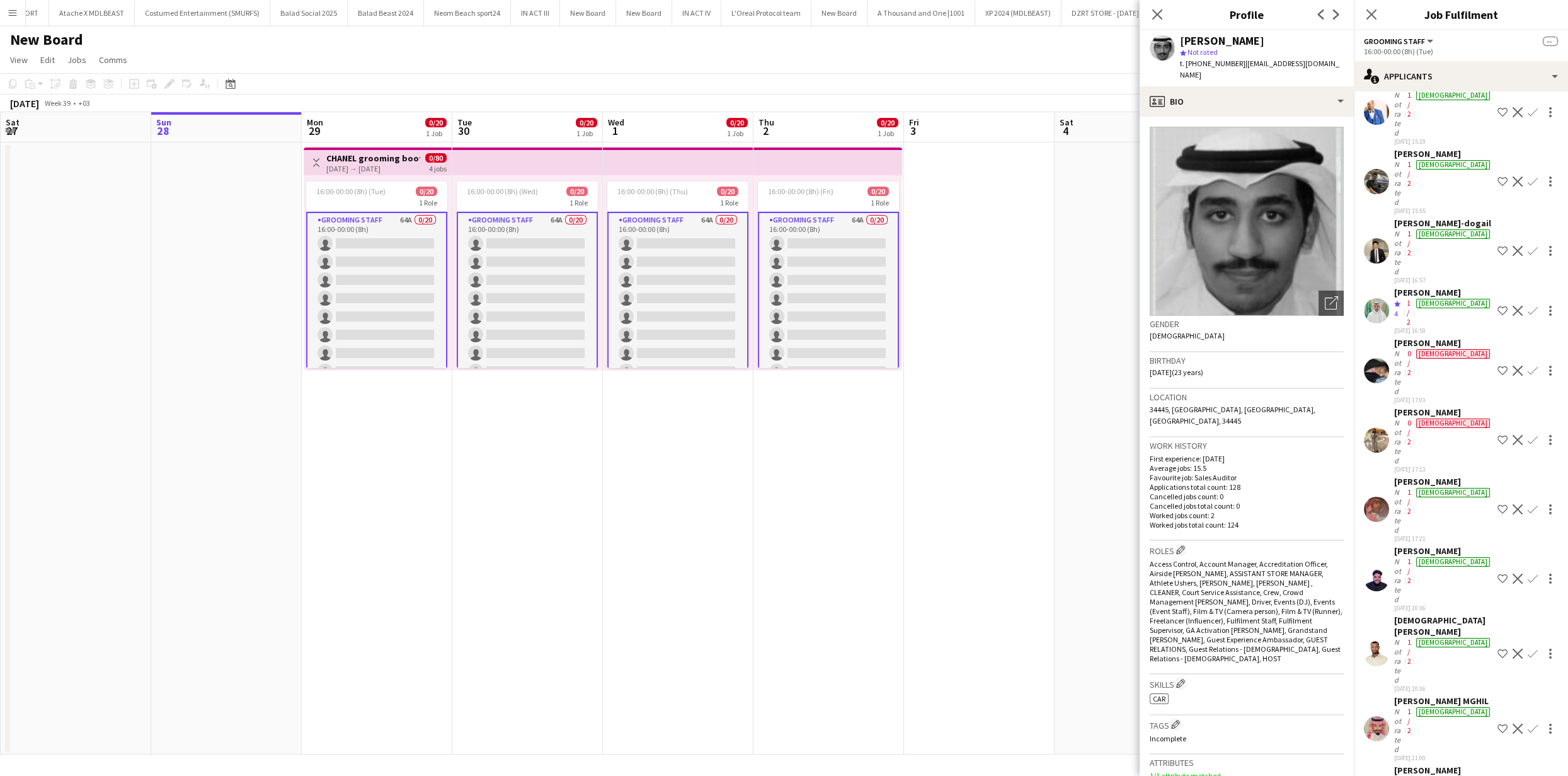
scroll to position [505, 0]
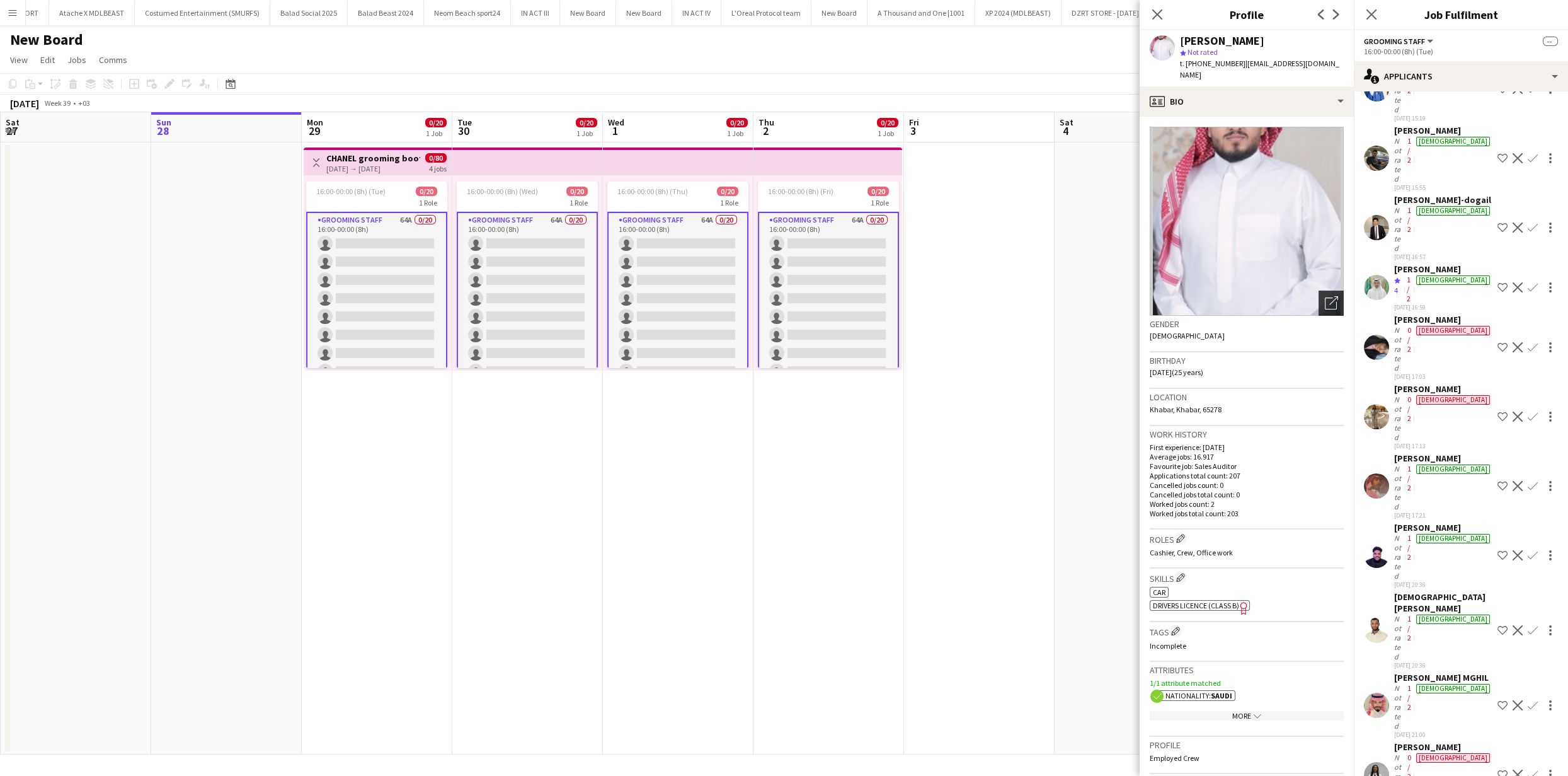
click at [1328, 295] on div "Open photos pop-in" at bounding box center [1331, 303] width 25 height 25
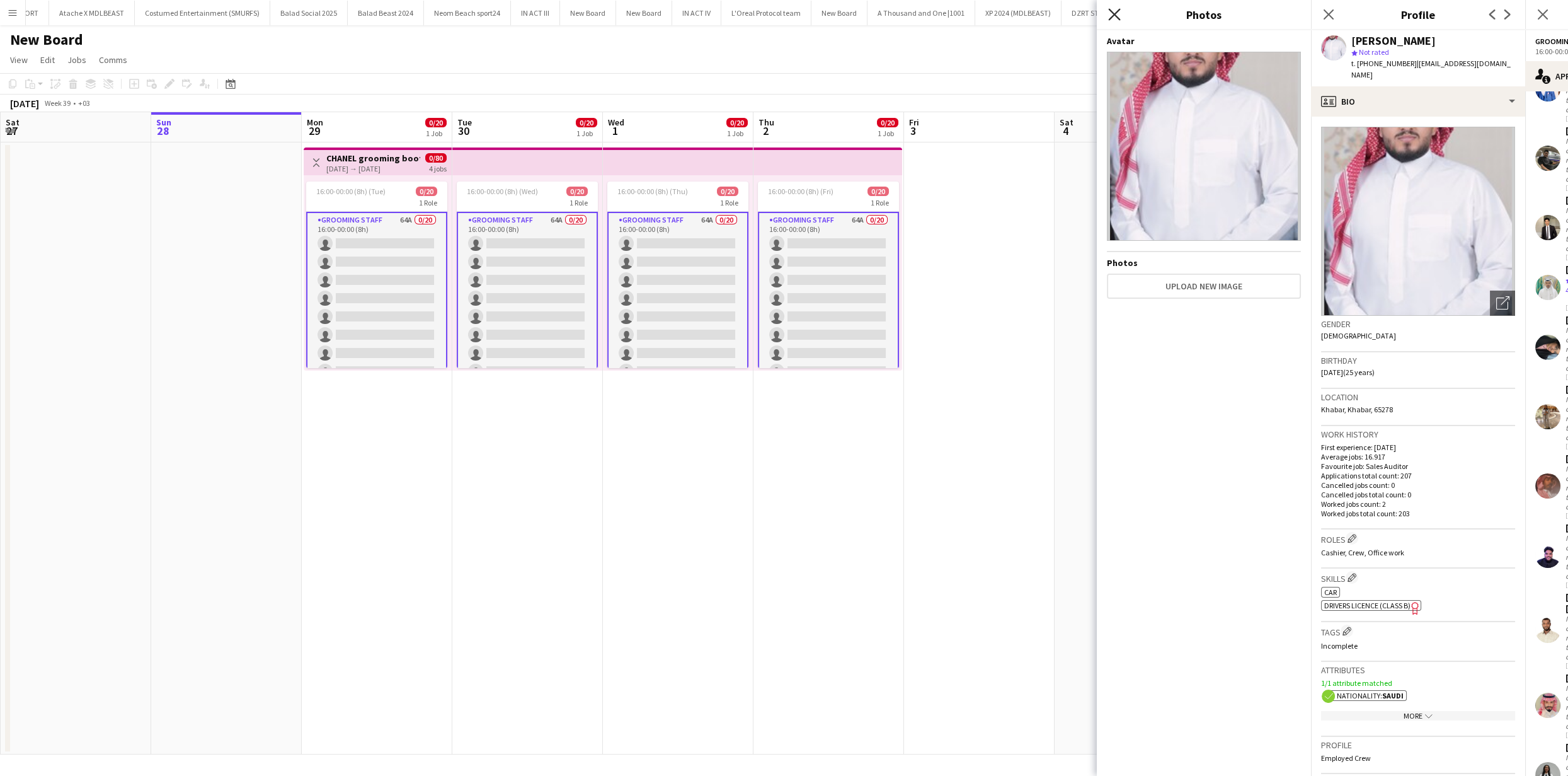
click at [1111, 18] on icon at bounding box center [1114, 14] width 12 height 12
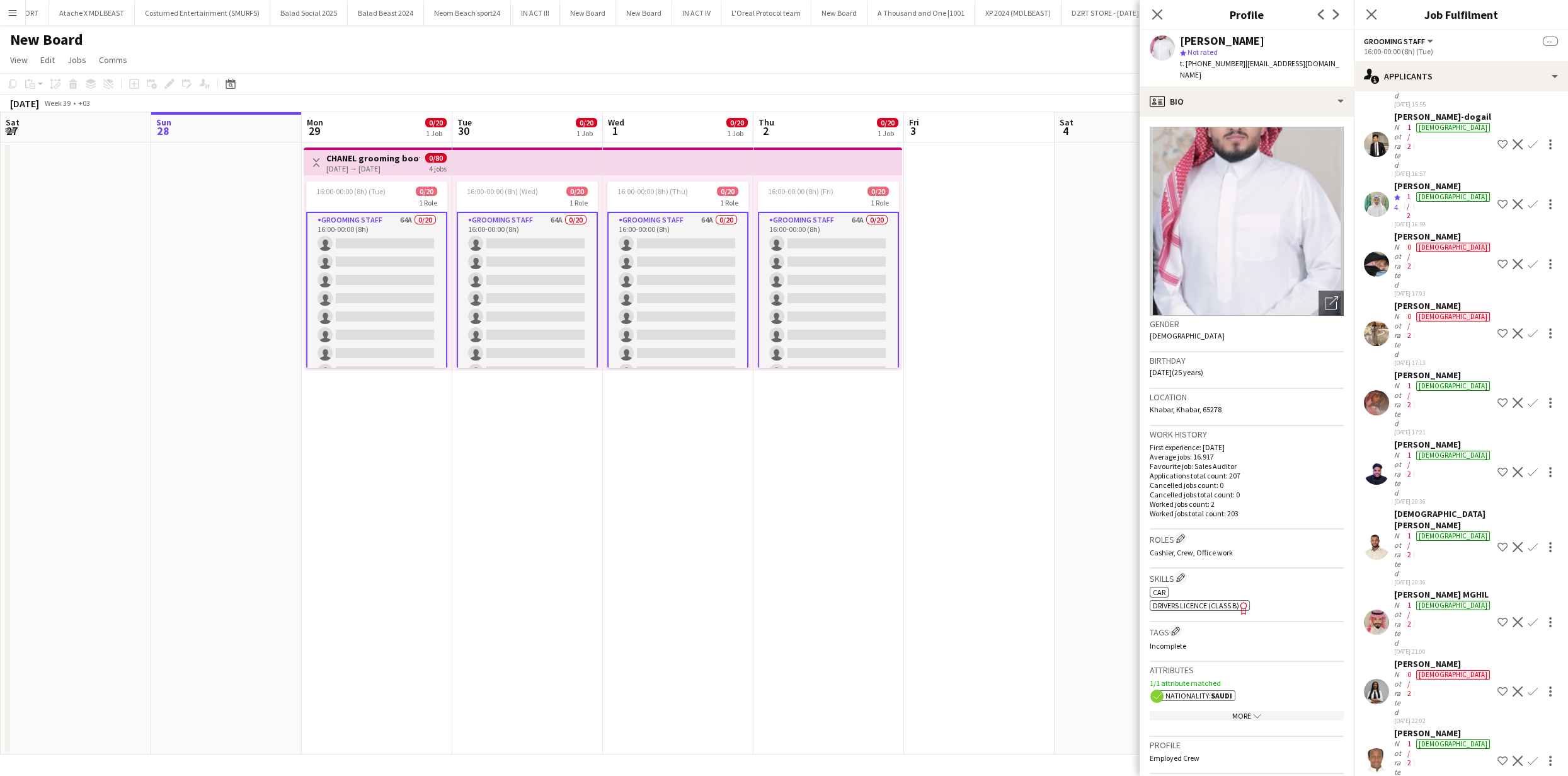
scroll to position [582, 0]
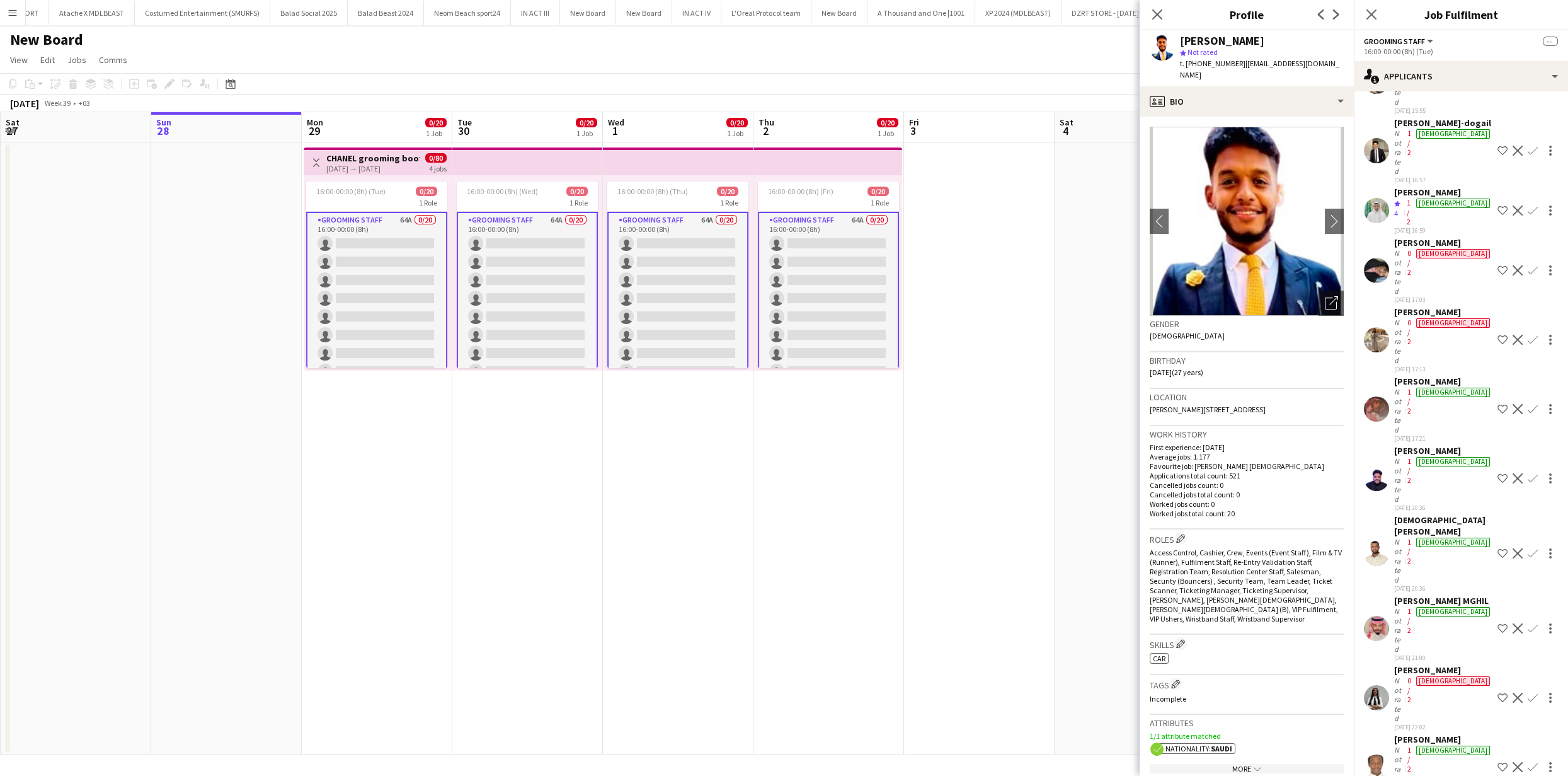
click at [1335, 205] on app-crew-profile-bio "chevron-left chevron-right Open photos pop-in Gender Male Birthday 12-05-1998 (…" at bounding box center [1247, 446] width 214 height 659
click at [1322, 214] on button "chevron-right" at bounding box center [1335, 221] width 25 height 25
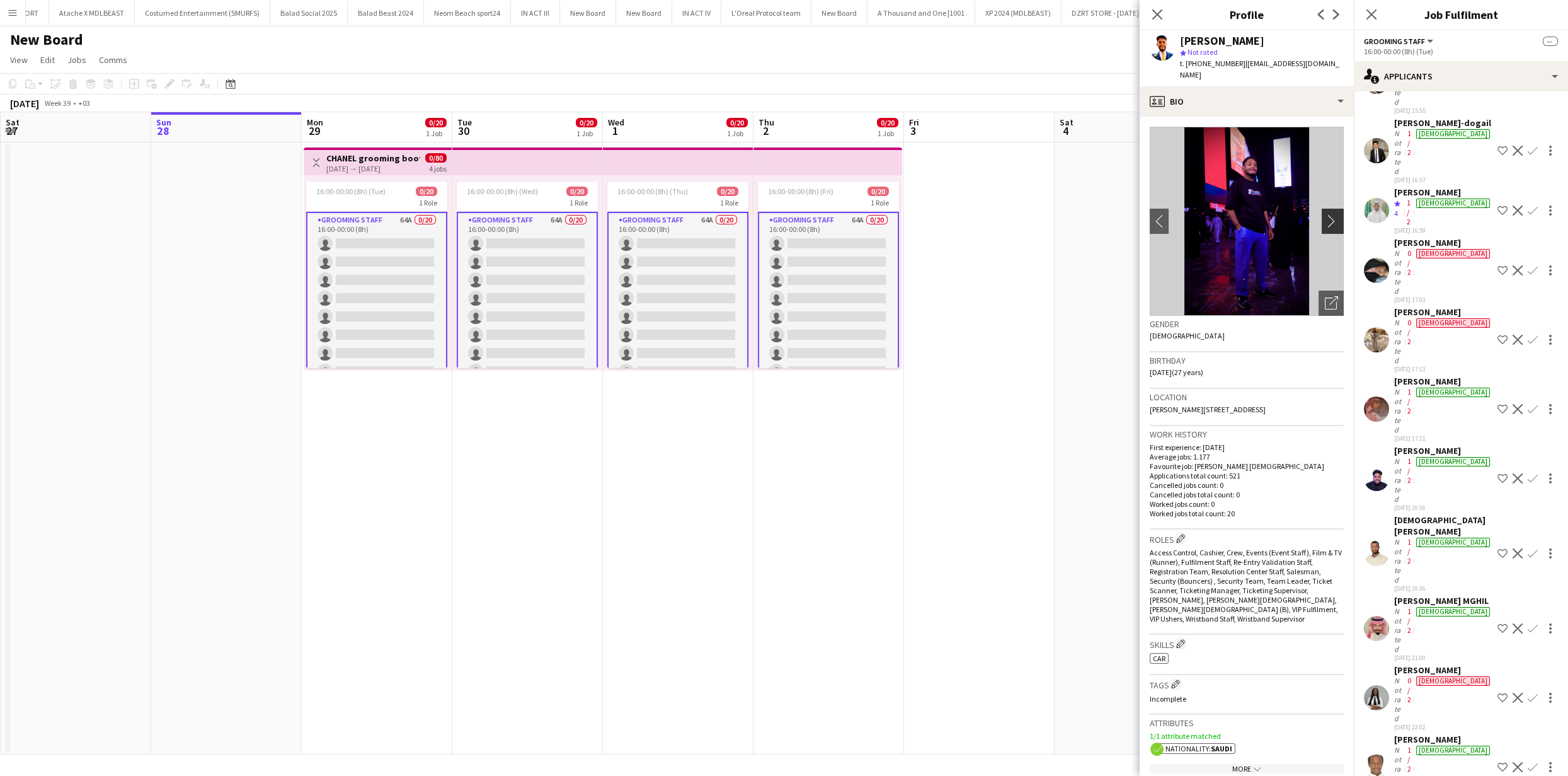
click at [1325, 214] on app-icon "chevron-right" at bounding box center [1335, 221] width 20 height 13
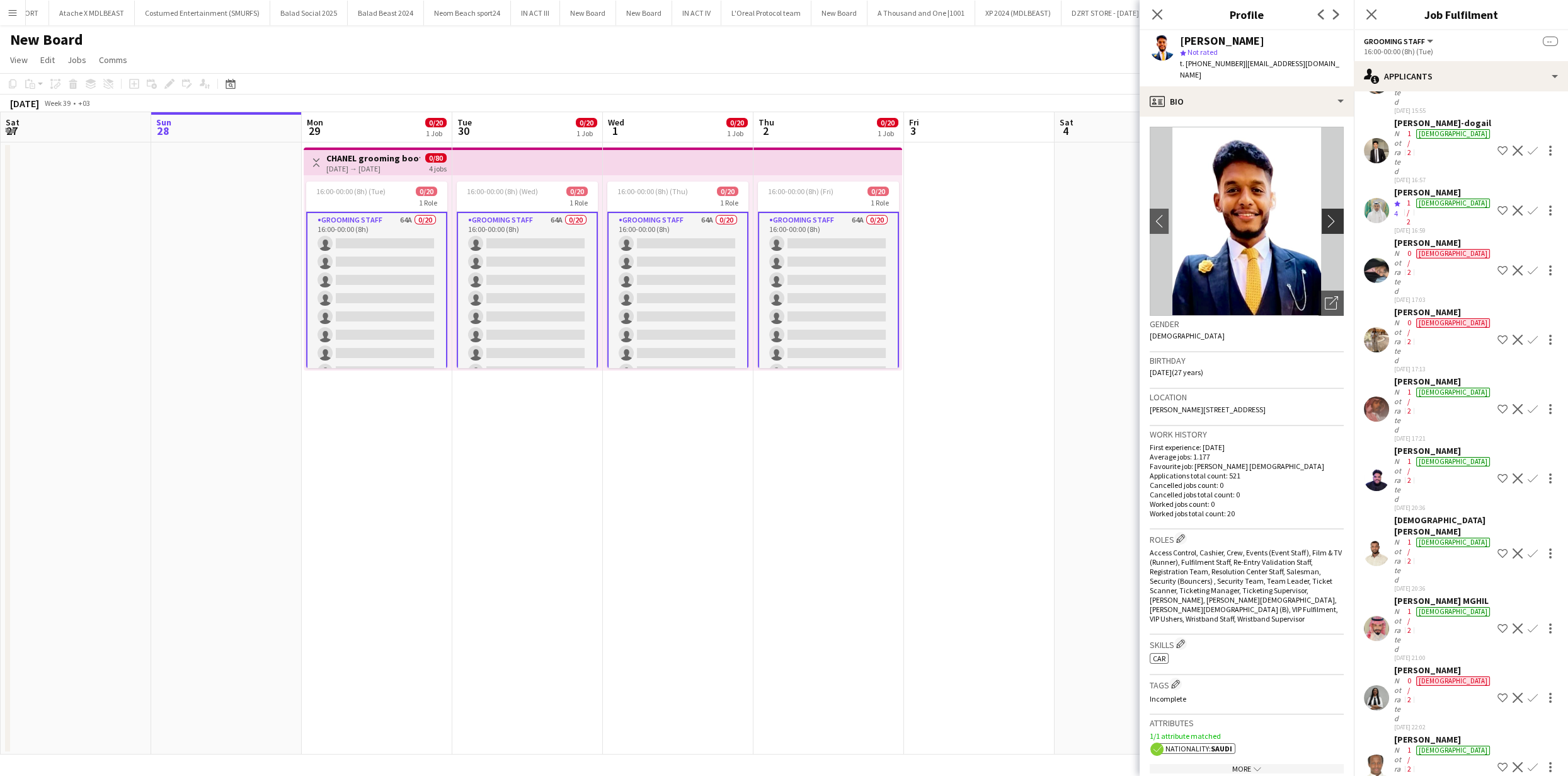
click at [1325, 214] on app-icon "chevron-right" at bounding box center [1335, 221] width 20 height 13
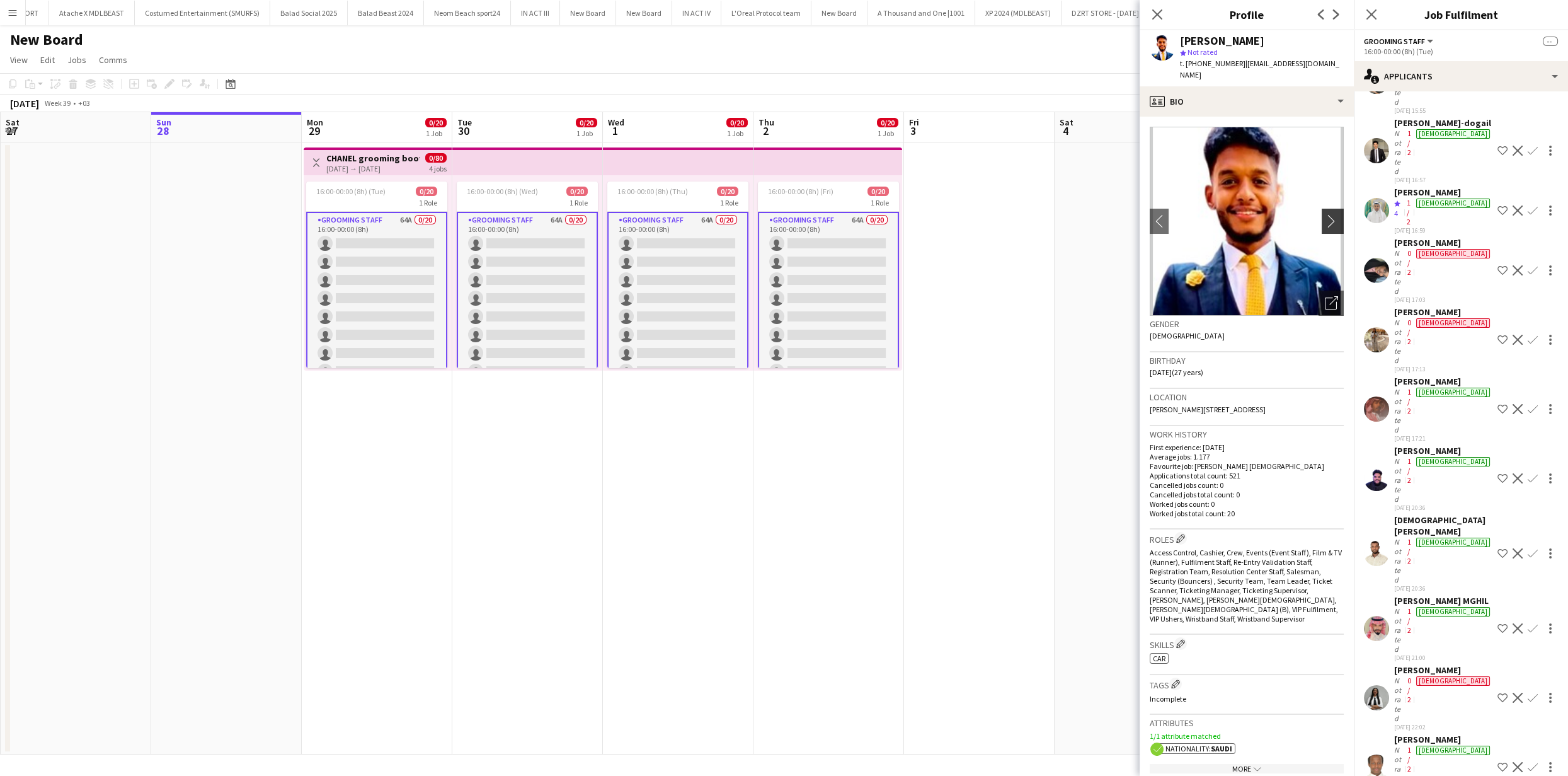
click at [1325, 214] on app-icon "chevron-right" at bounding box center [1335, 221] width 20 height 13
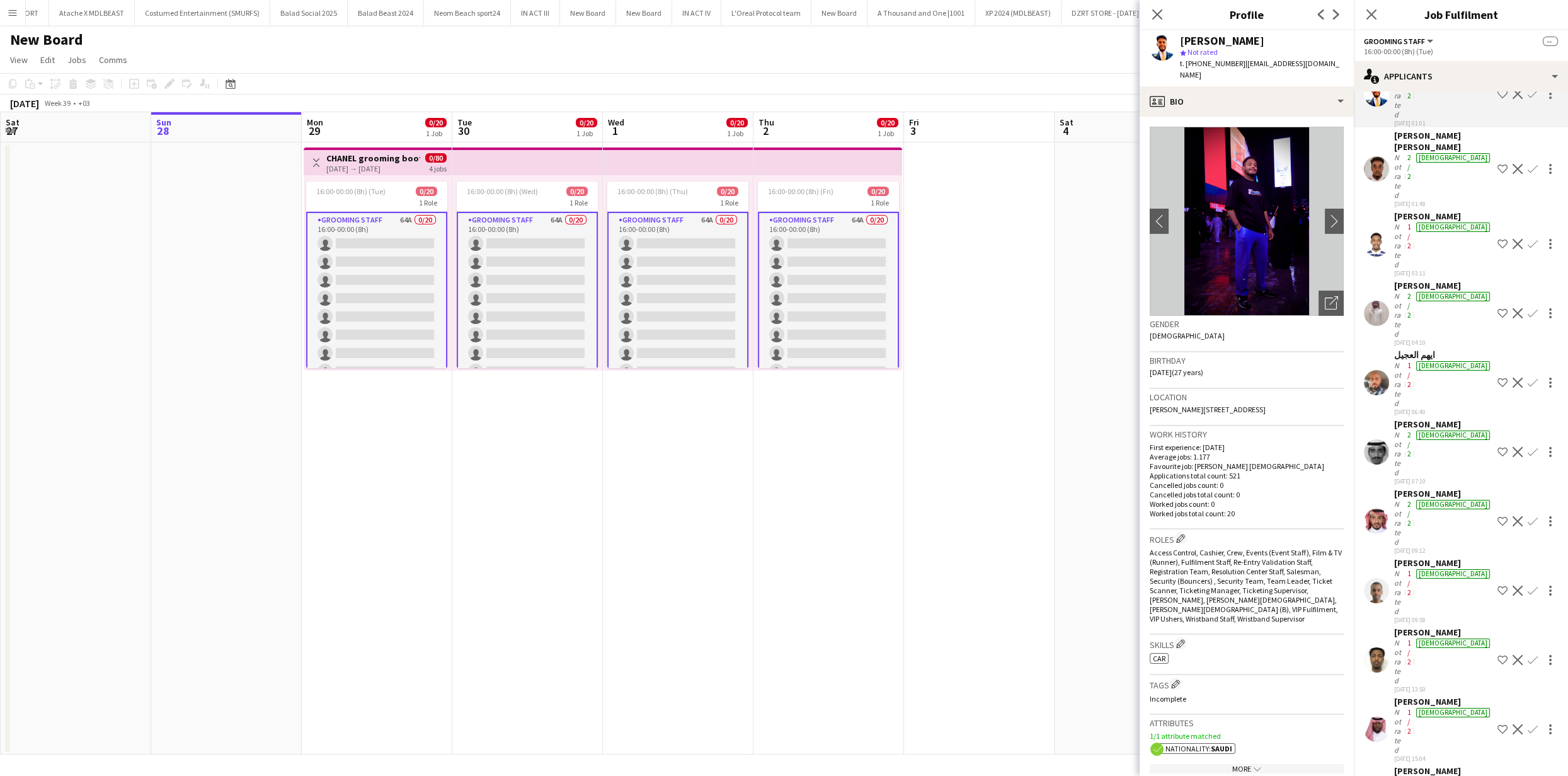
scroll to position [1320, 0]
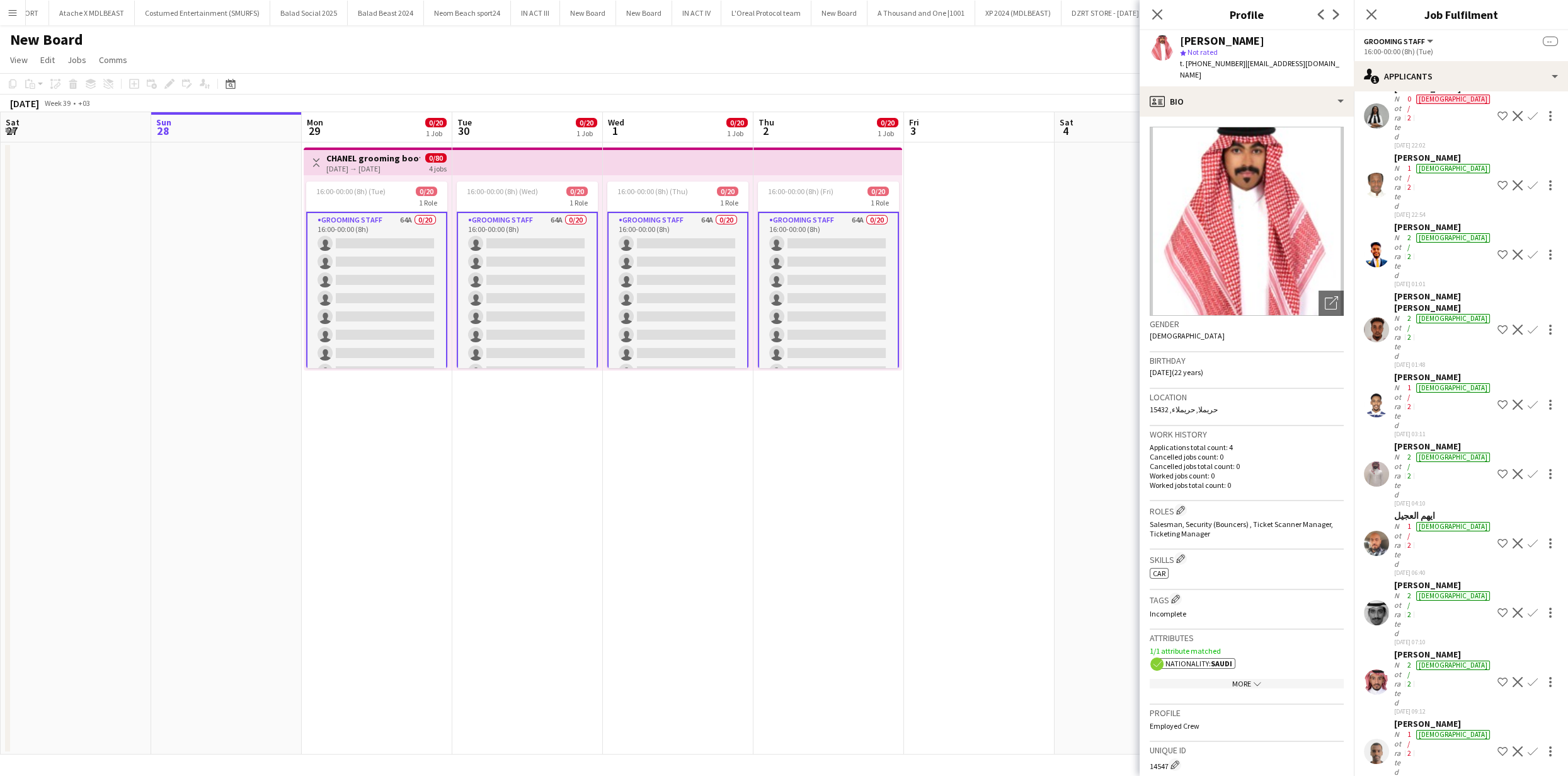
scroll to position [1153, 0]
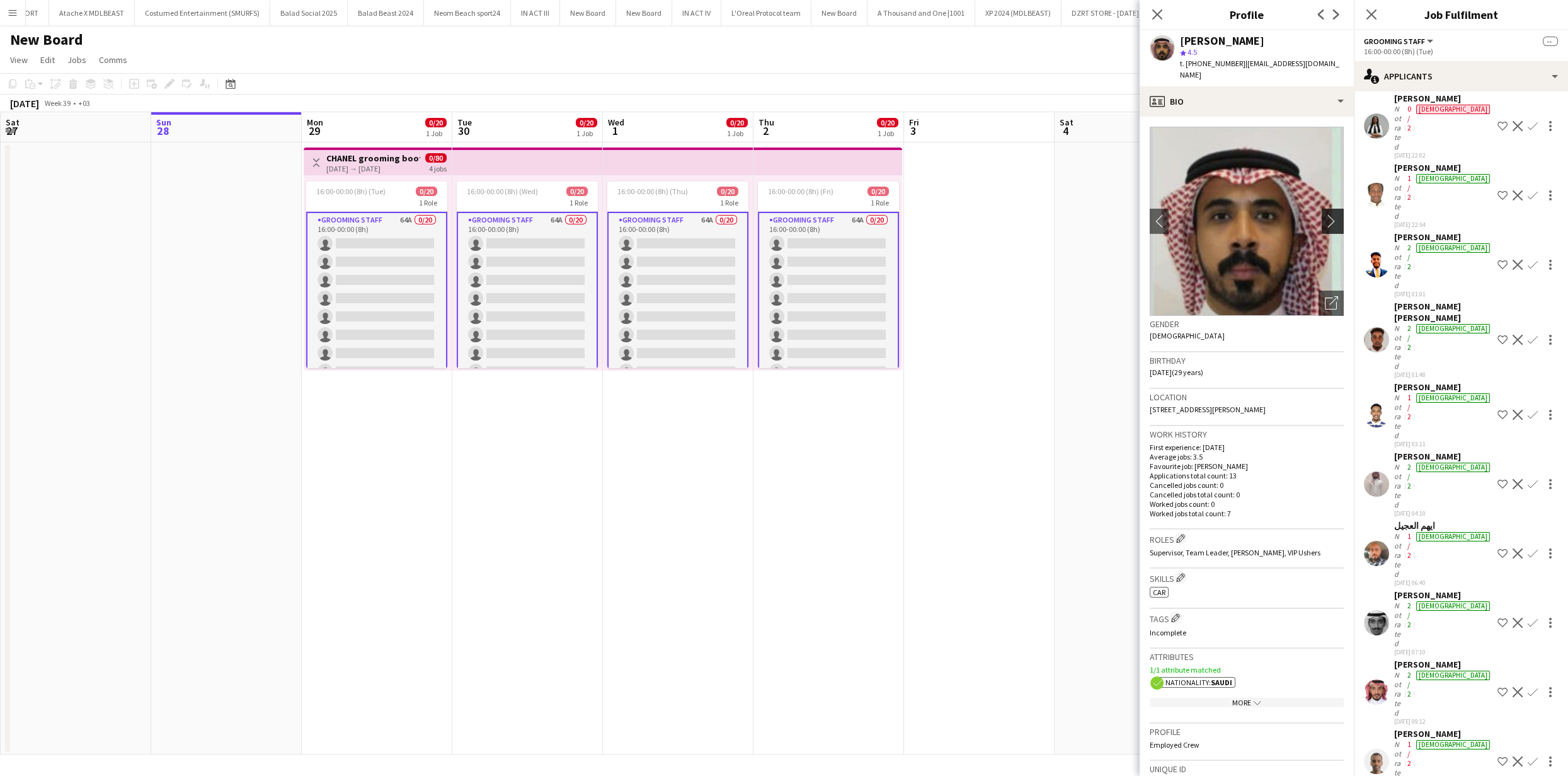
click at [1322, 209] on button "chevron-right" at bounding box center [1335, 221] width 25 height 25
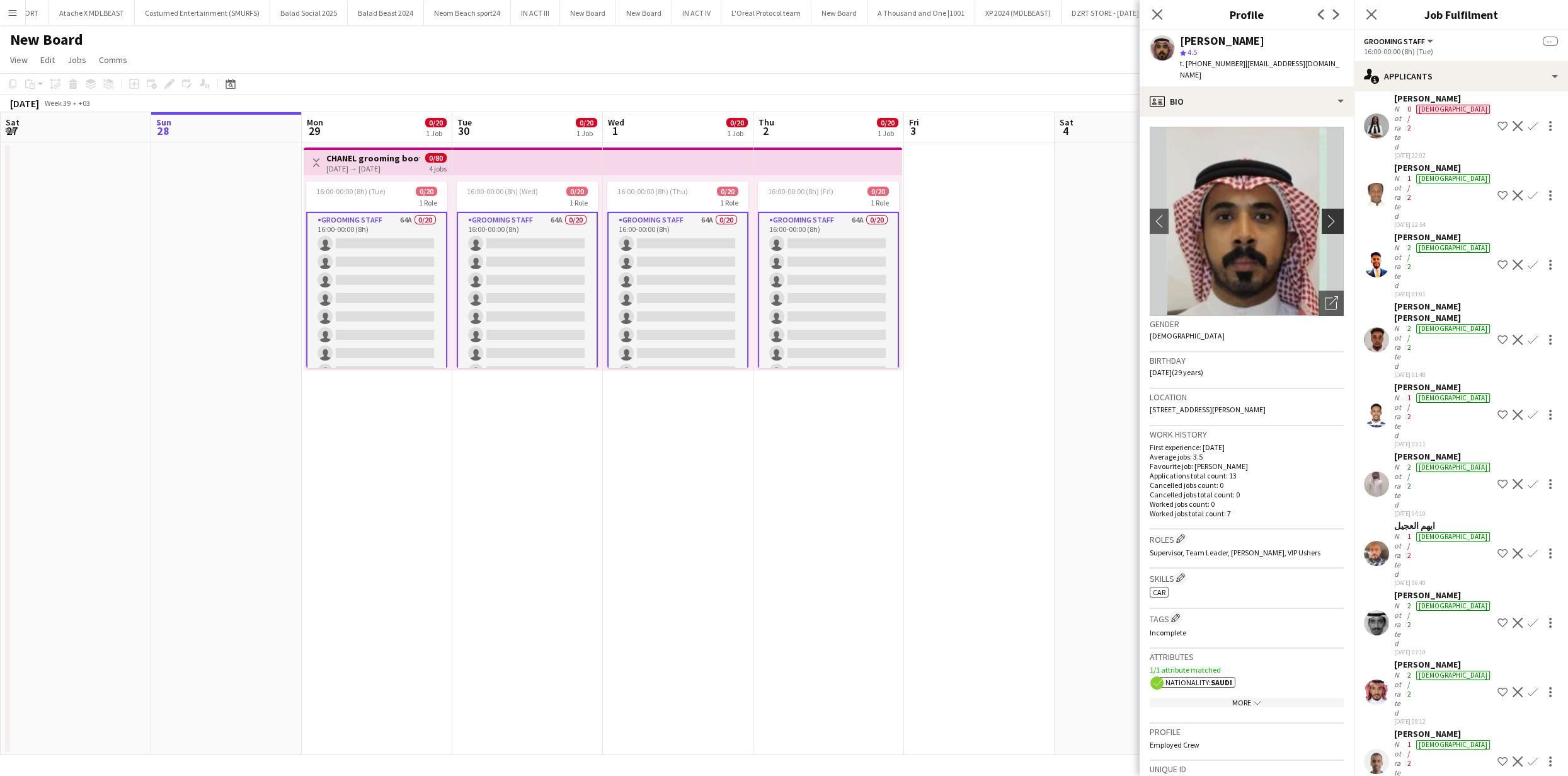
click at [1322, 209] on button "chevron-right" at bounding box center [1335, 221] width 25 height 25
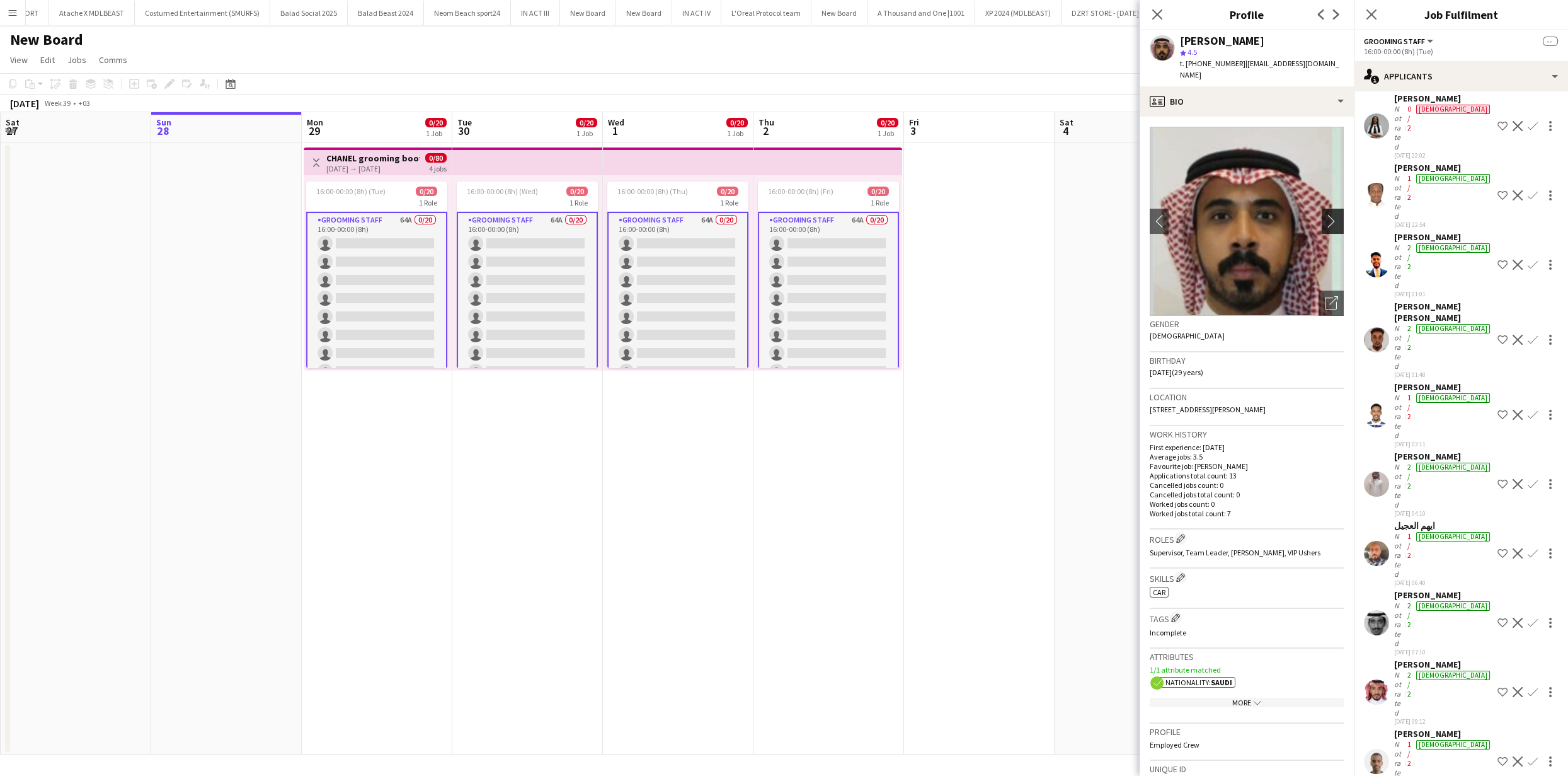
click at [1322, 209] on button "chevron-right" at bounding box center [1335, 221] width 25 height 25
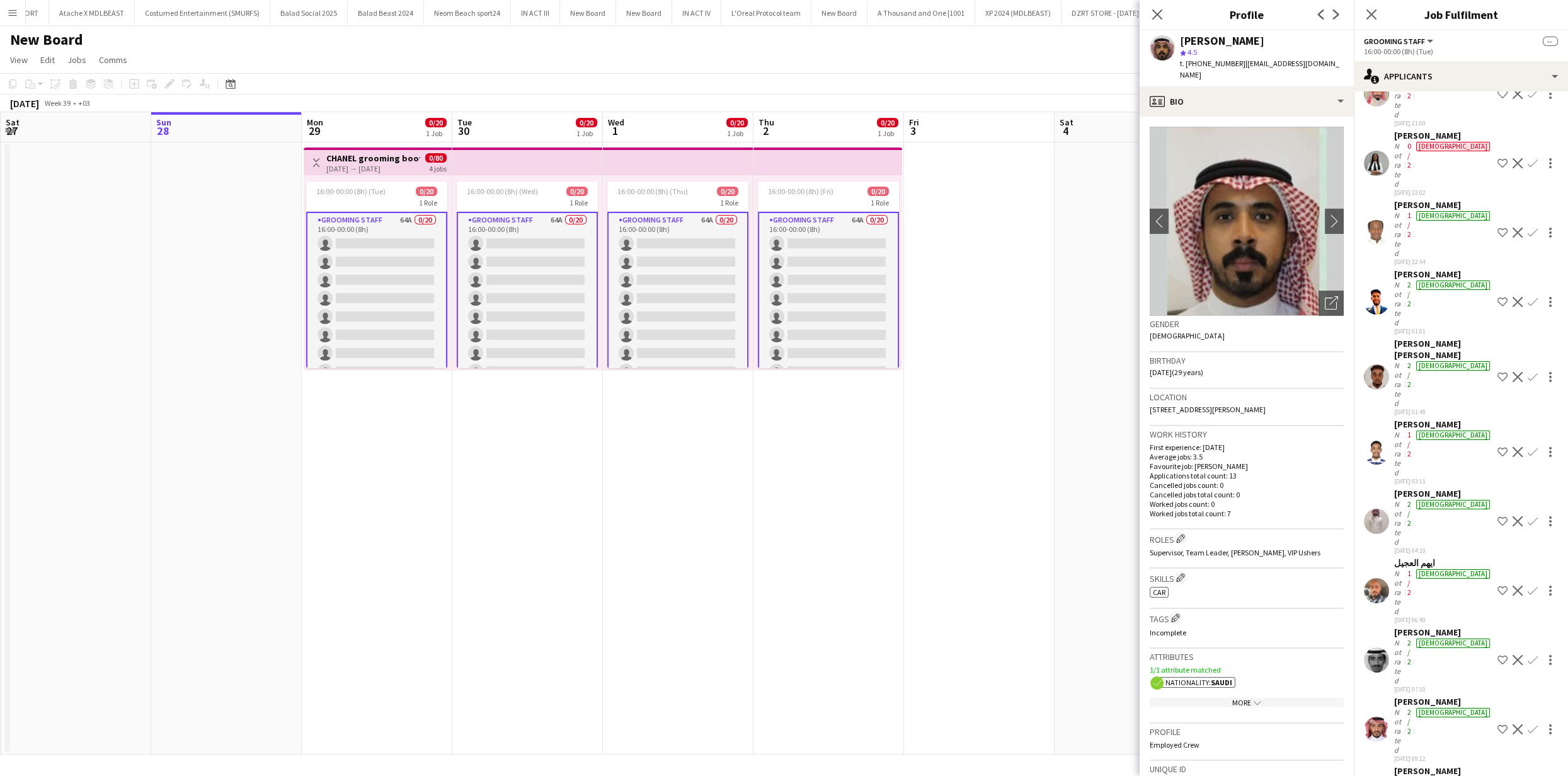
scroll to position [1123, 0]
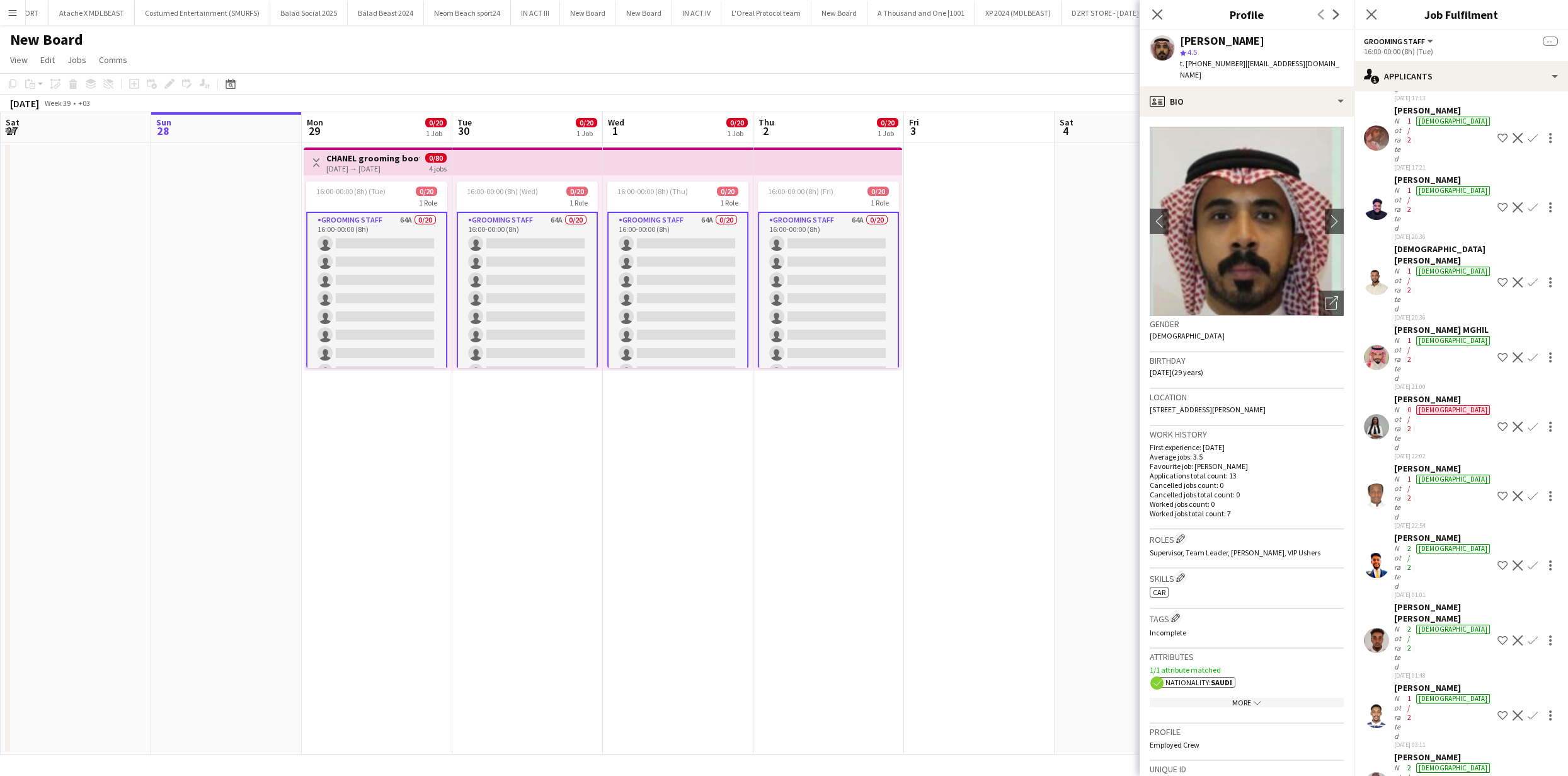
scroll to position [839, 0]
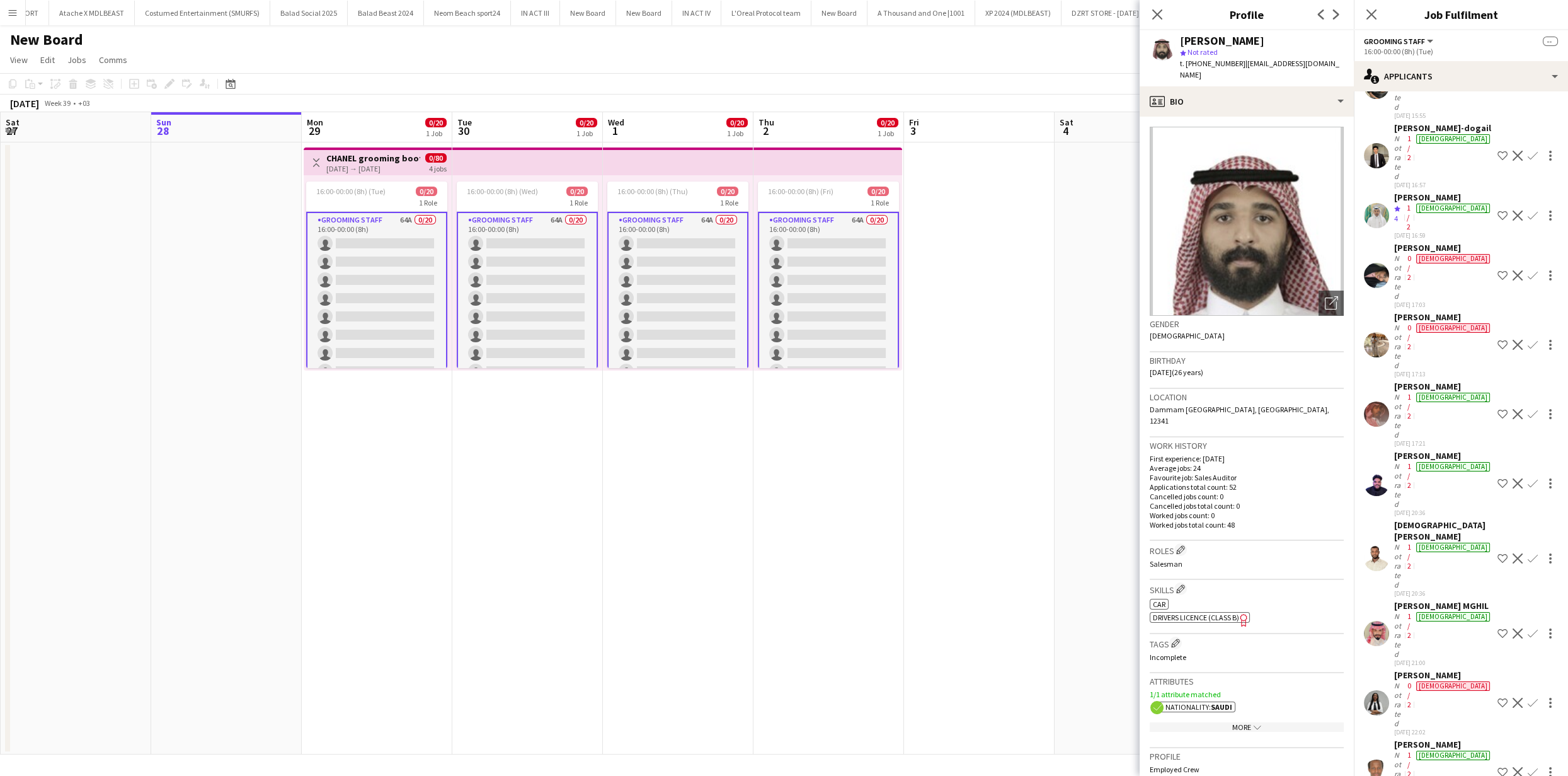
scroll to position [562, 0]
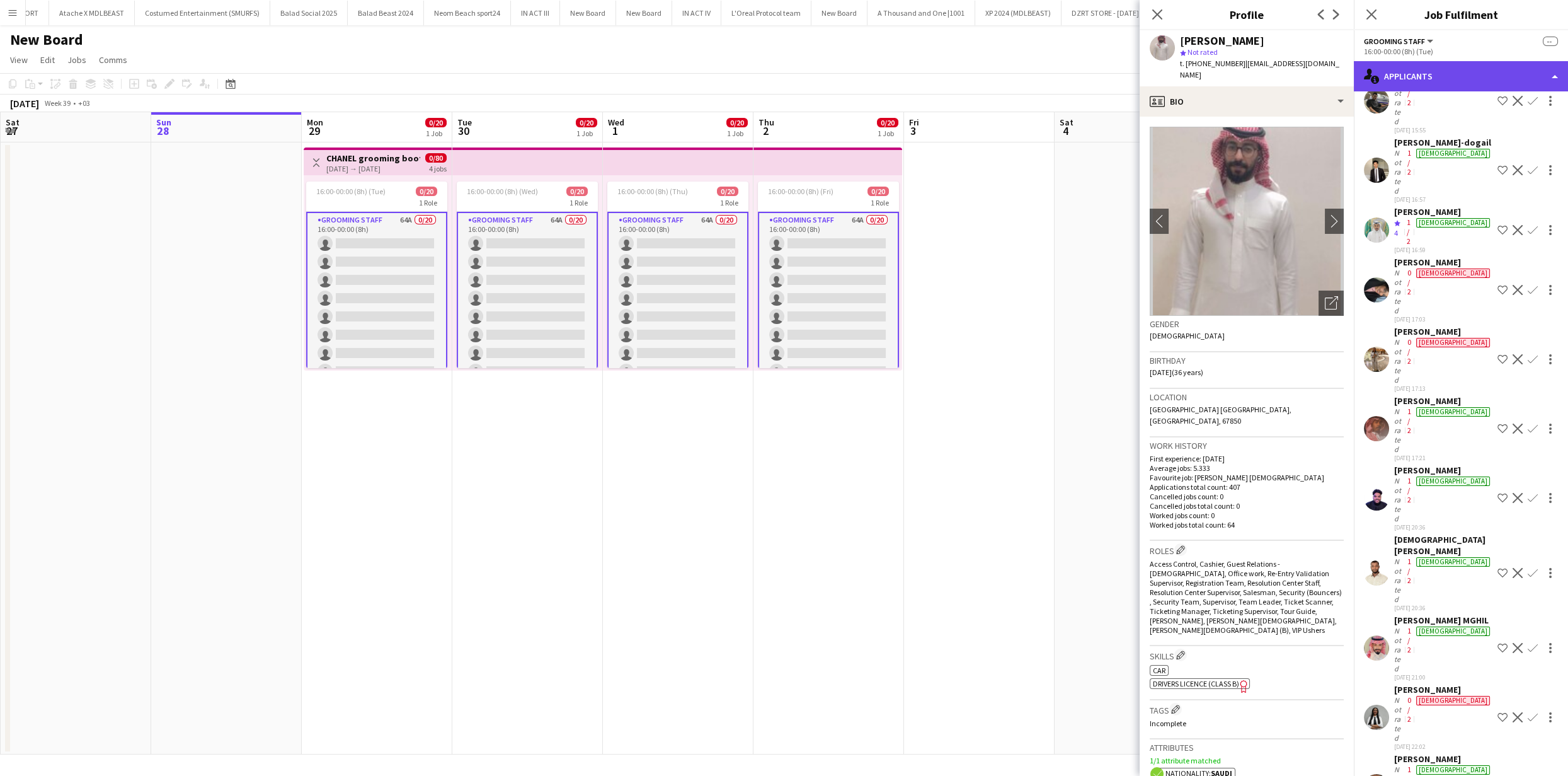
click at [1471, 78] on div "single-neutral-actions-information Applicants" at bounding box center [1461, 76] width 214 height 30
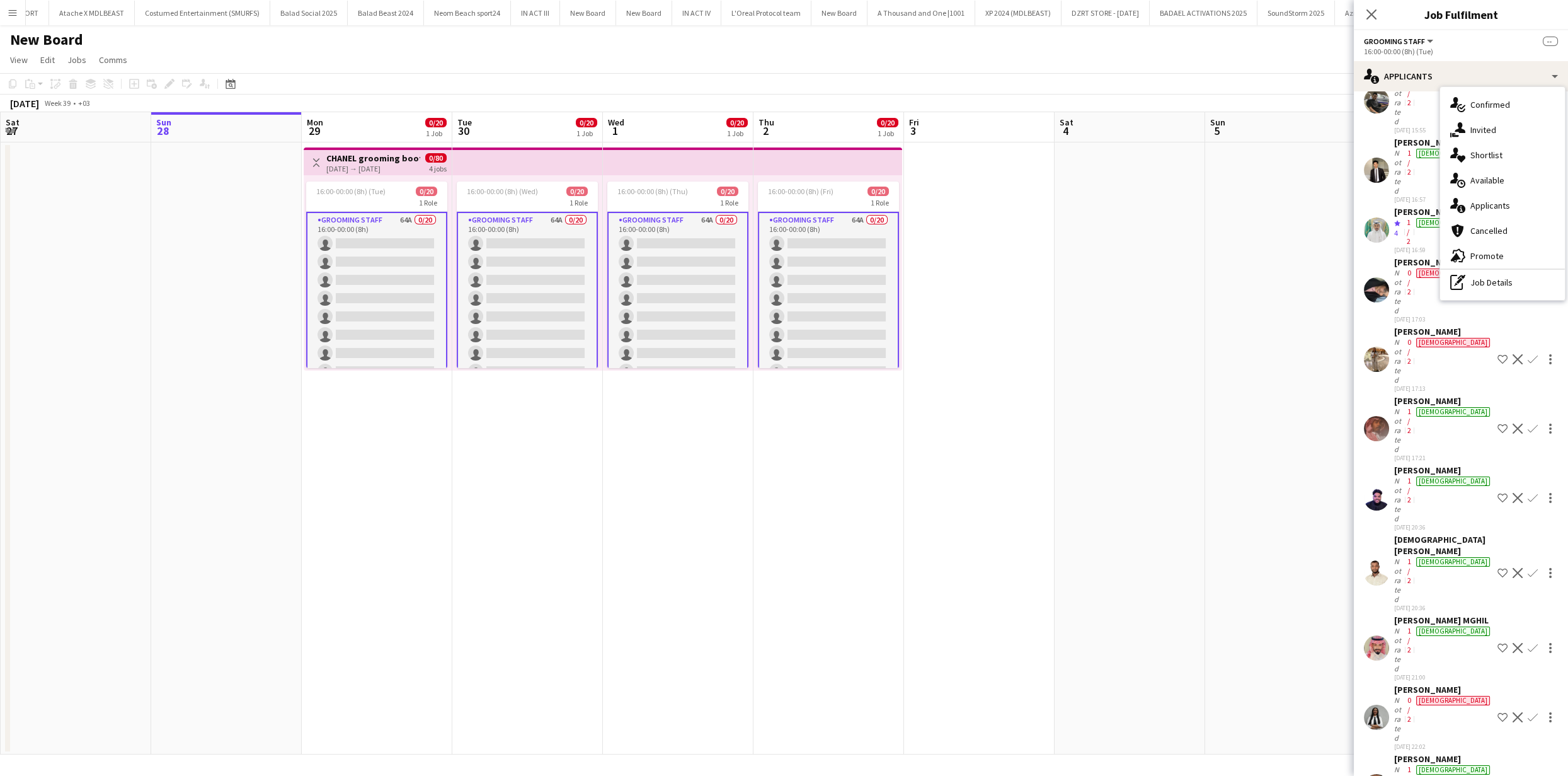
drag, startPoint x: 1097, startPoint y: 153, endPoint x: 807, endPoint y: 179, distance: 291.2
click at [1097, 153] on app-date-cell at bounding box center [1129, 449] width 151 height 612
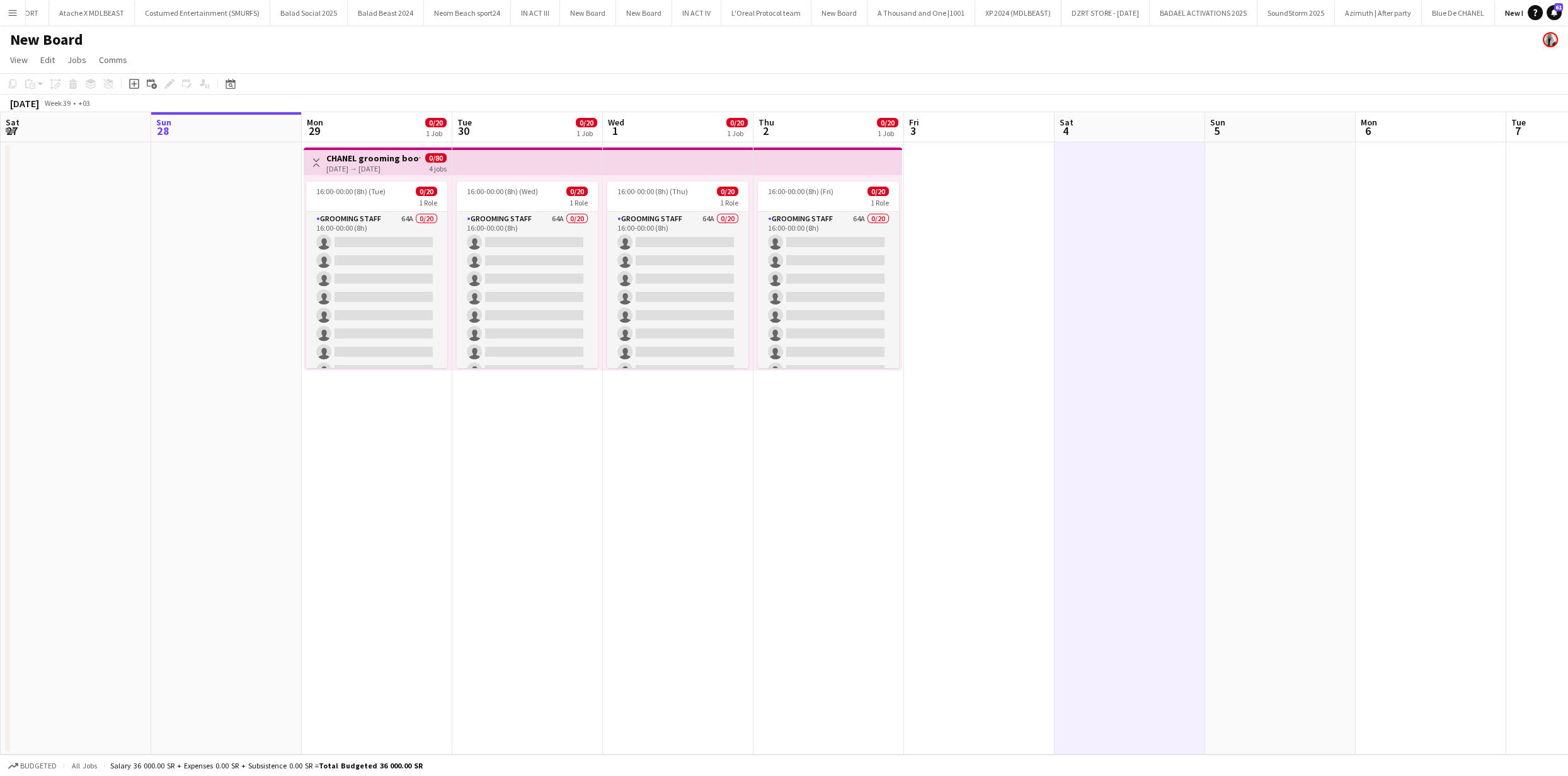
click at [339, 172] on div "29-09-2025 → 02-10-2025" at bounding box center [373, 168] width 94 height 9
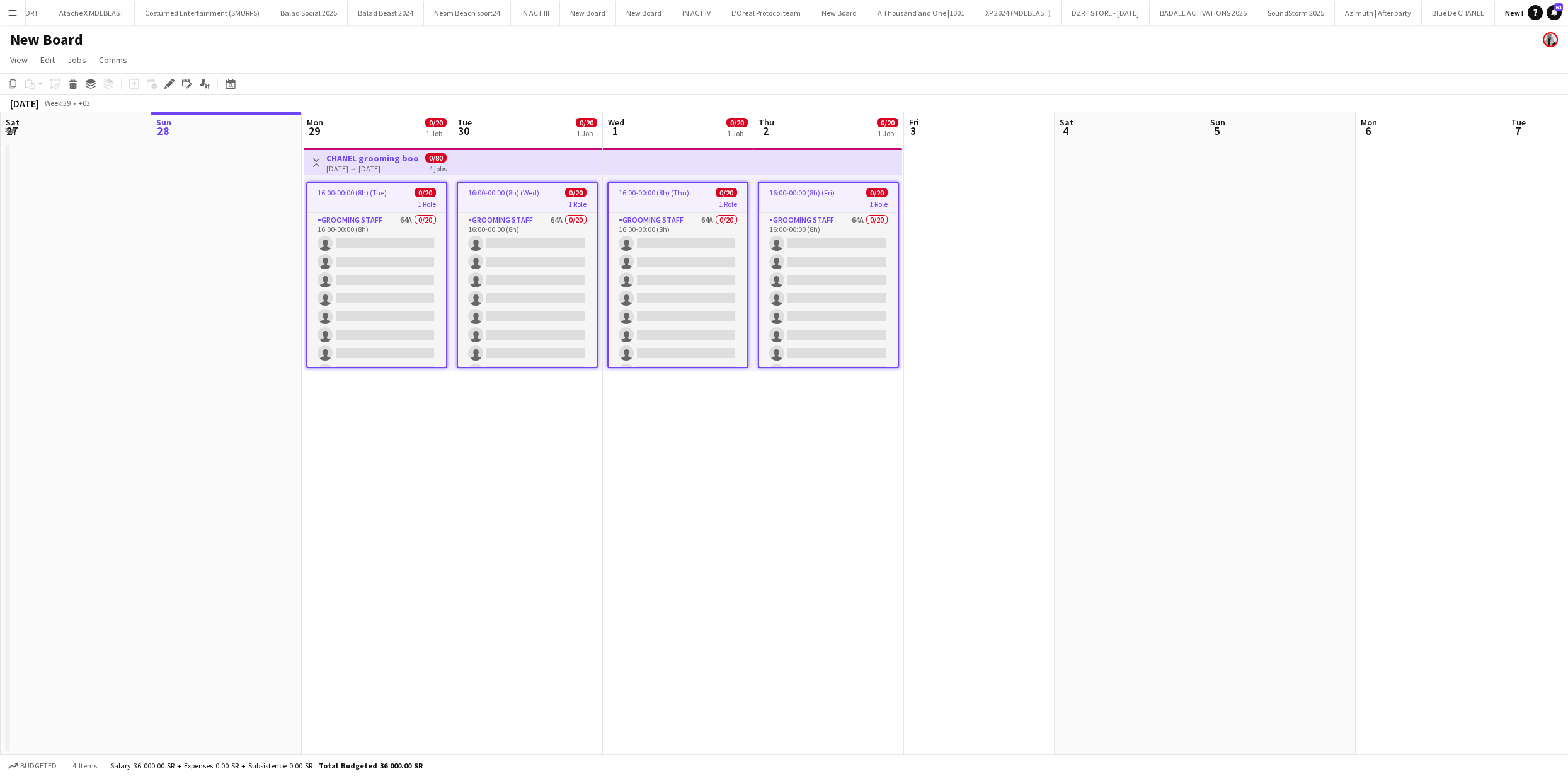
click at [74, 80] on icon at bounding box center [72, 80] width 8 height 3
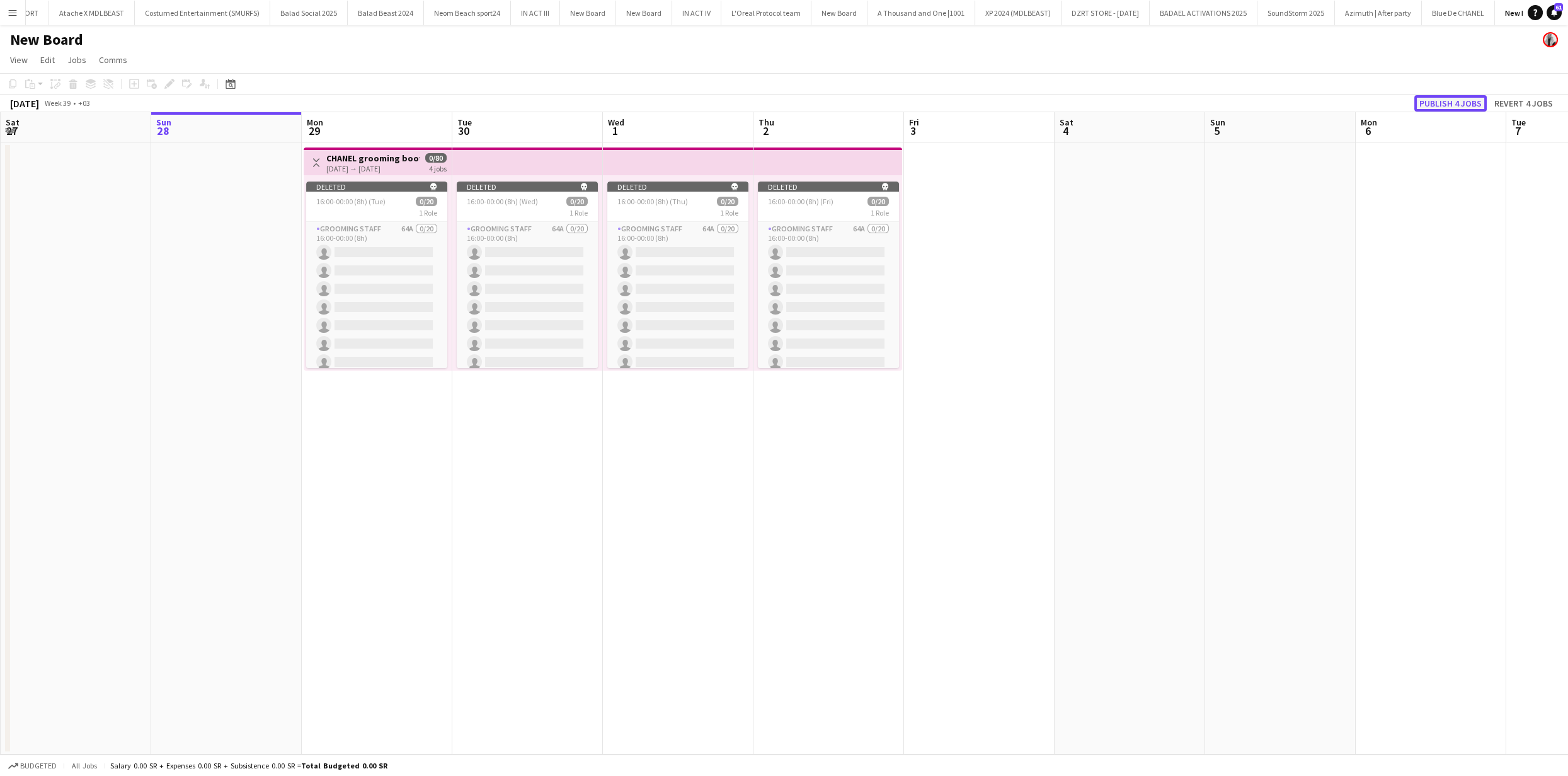
click at [1477, 104] on button "Publish 4 jobs" at bounding box center [1451, 103] width 72 height 16
